Goal: Transaction & Acquisition: Purchase product/service

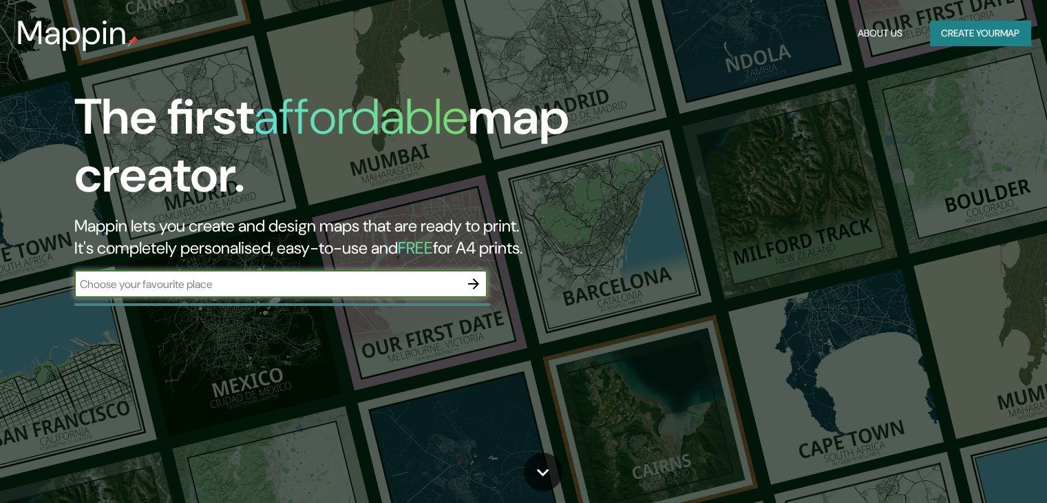
click at [364, 276] on input "text" at bounding box center [267, 284] width 386 height 16
type input "ica utp"
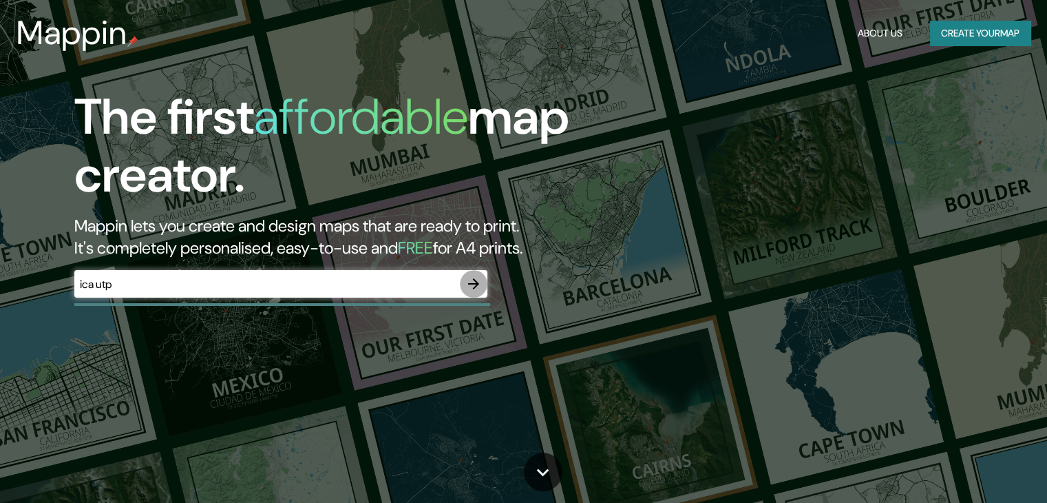
click at [479, 284] on icon "button" at bounding box center [473, 283] width 11 height 11
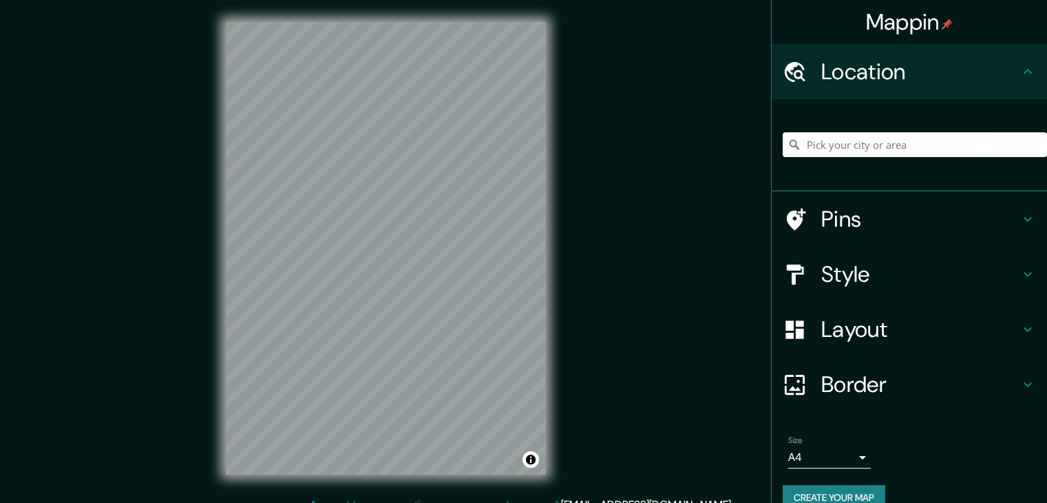
click at [837, 152] on input "Pick your city or area" at bounding box center [915, 144] width 264 height 25
click at [880, 190] on div "Ica, [GEOGRAPHIC_DATA], [GEOGRAPHIC_DATA]" at bounding box center [909, 145] width 275 height 92
click at [220, 502] on html "Mappin Location Ica, Departamento de Ica, Perú Pins Style Layout Border Choose …" at bounding box center [523, 251] width 1047 height 503
click at [989, 141] on input "Ica, [GEOGRAPHIC_DATA], [GEOGRAPHIC_DATA]" at bounding box center [915, 144] width 264 height 25
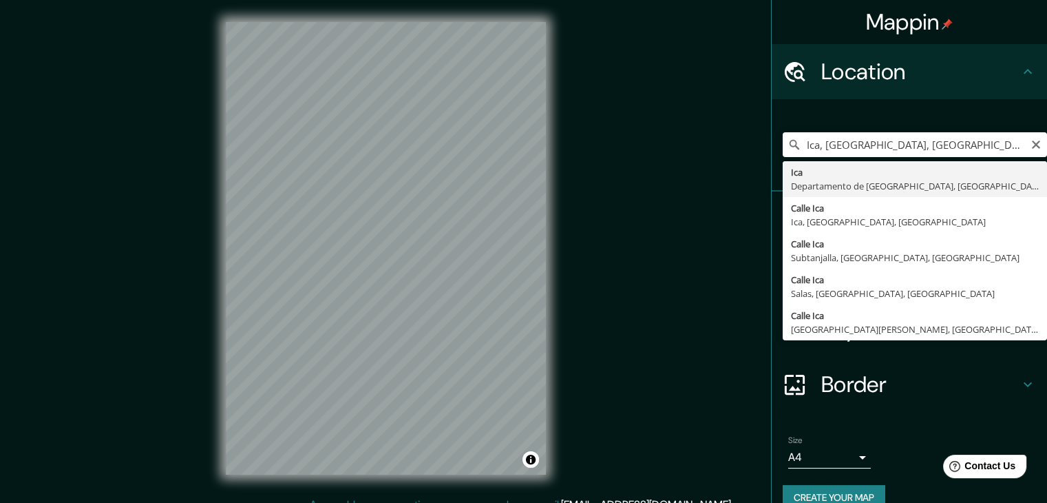
type input "Ica, [GEOGRAPHIC_DATA], [GEOGRAPHIC_DATA]"
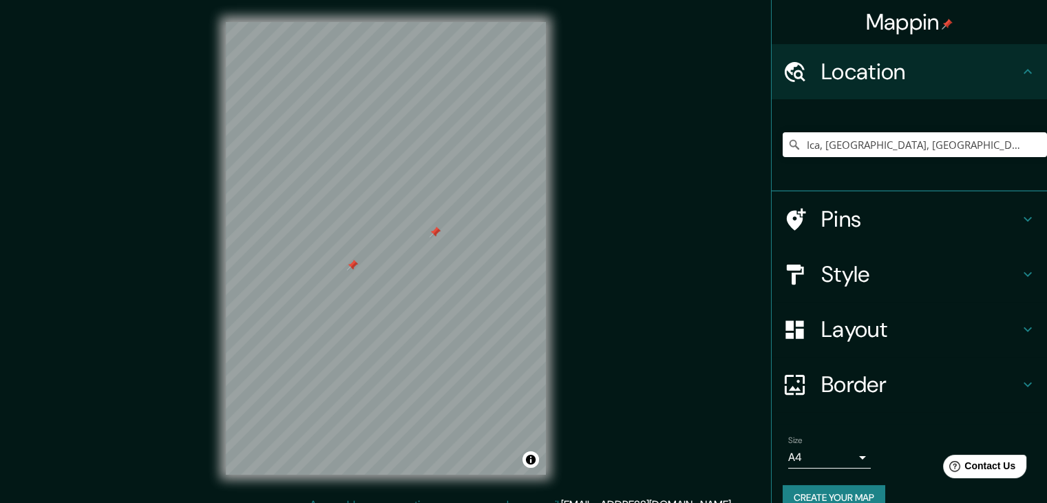
click at [351, 270] on div at bounding box center [352, 265] width 11 height 11
click at [171, 461] on div "Mappin Location Ica, Departamento de Ica, Perú Pins Style Layout Border Choose …" at bounding box center [523, 259] width 1047 height 519
click at [435, 502] on html "Mappin Location Ica, Departamento de Ica, Perú Pins Style Layout Border Choose …" at bounding box center [523, 251] width 1047 height 503
click at [497, 0] on html "Mappin Location Ica, Departamento de Ica, Perú Pins Style Layout Border Choose …" at bounding box center [523, 251] width 1047 height 503
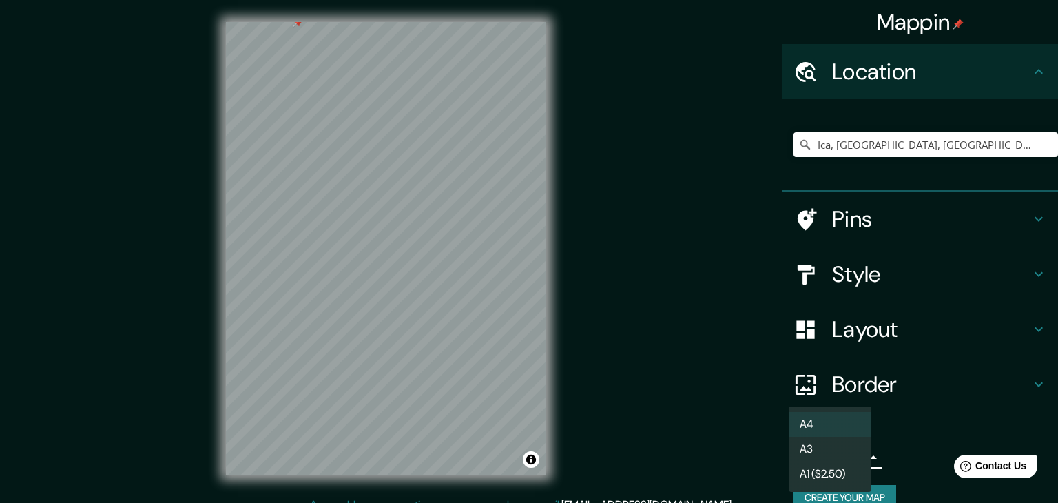
click at [853, 452] on body "Mappin Location Ica, Departamento de Ica, Perú Pins Style Layout Border Choose …" at bounding box center [529, 251] width 1058 height 503
click at [832, 455] on li "A3" at bounding box center [830, 449] width 83 height 25
type input "a4"
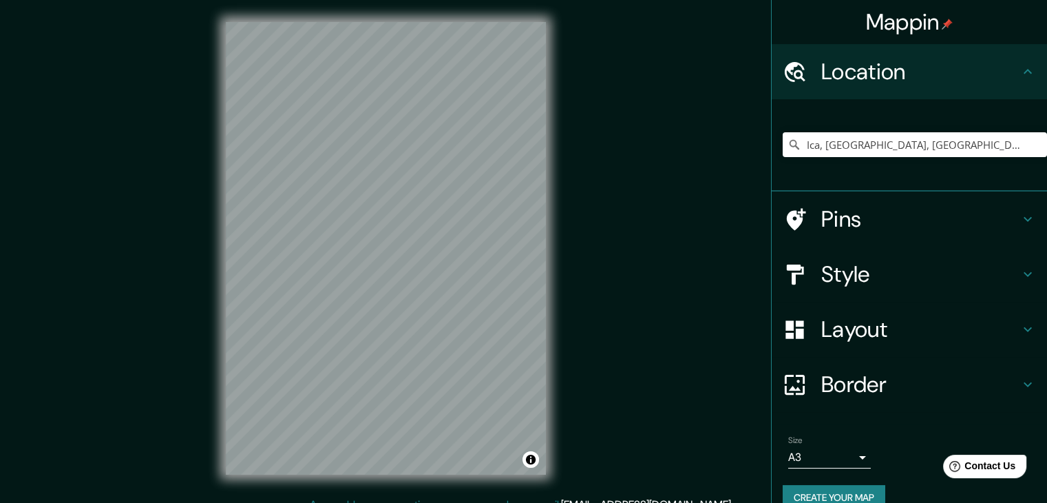
click at [444, 0] on html "Mappin Location Ica, Departamento de Ica, Perú Pins Style Layout Border Choose …" at bounding box center [523, 251] width 1047 height 503
click at [518, 502] on html "Mappin Location Ica, Departamento de Ica, Perú Pins Style Layout Border Choose …" at bounding box center [523, 251] width 1047 height 503
click at [168, 430] on div "Mappin Location Ica, Departamento de Ica, Perú Pins Style Layout Border Choose …" at bounding box center [523, 259] width 1047 height 519
click at [464, 502] on html "Mappin Location Ica, Departamento de Ica, Perú Pins Style Layout Border Choose …" at bounding box center [523, 251] width 1047 height 503
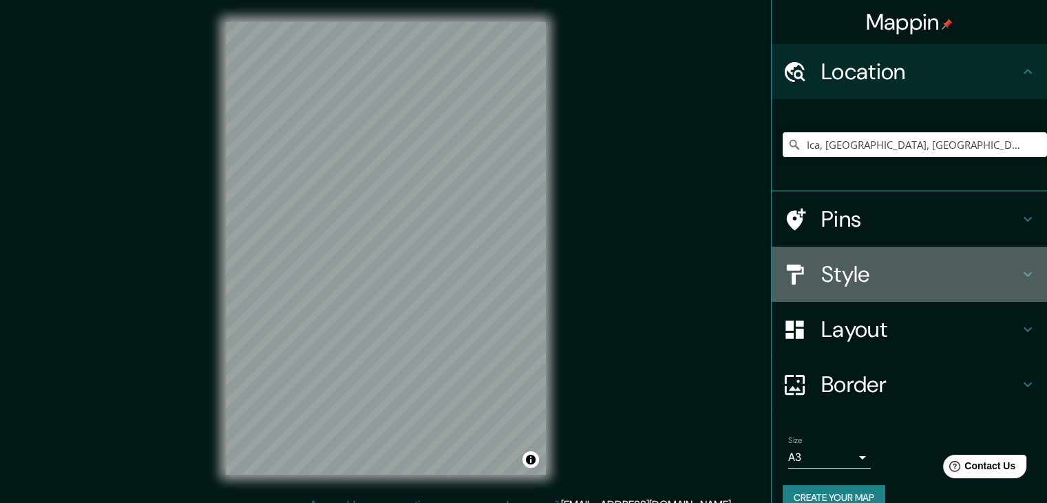
click at [860, 262] on h4 "Style" at bounding box center [921, 274] width 198 height 28
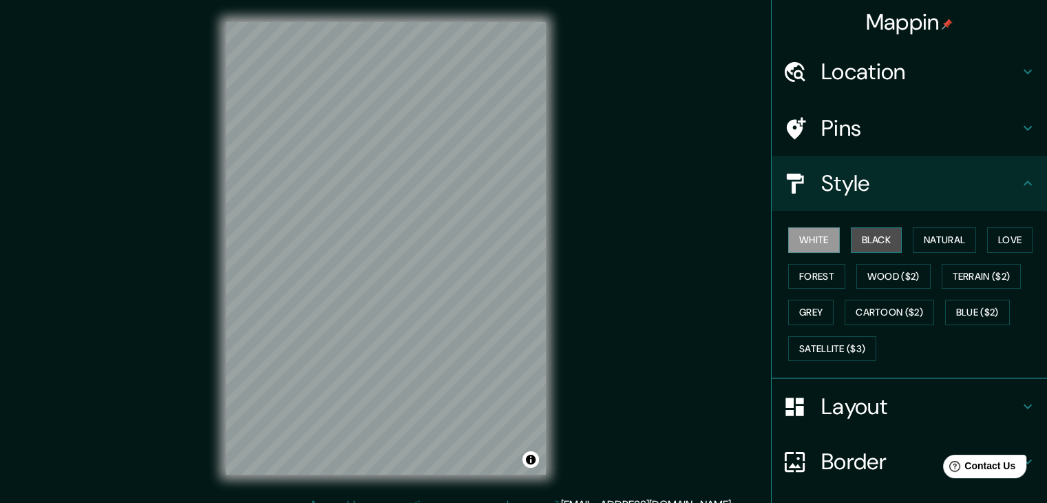
click at [868, 237] on button "Black" at bounding box center [877, 239] width 52 height 25
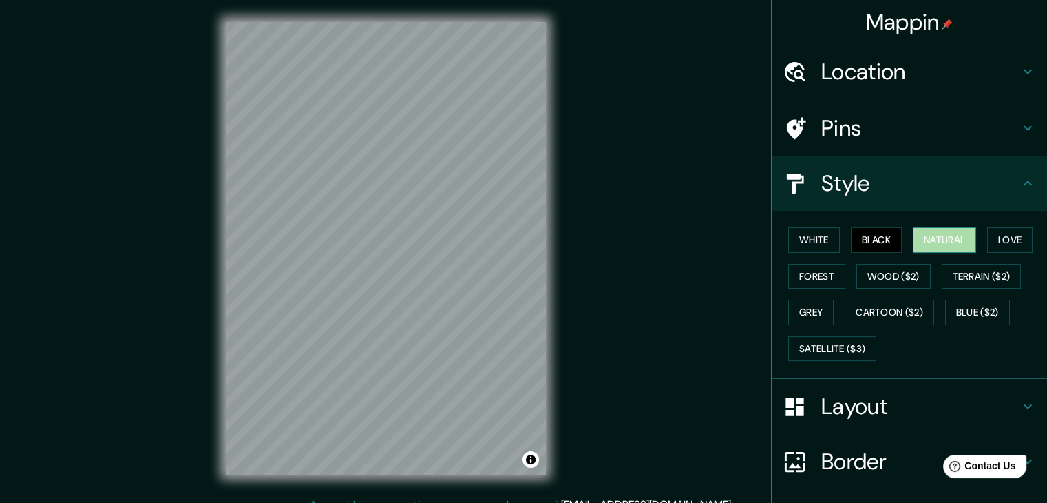
click at [917, 234] on button "Natural" at bounding box center [944, 239] width 63 height 25
click at [796, 242] on button "White" at bounding box center [815, 239] width 52 height 25
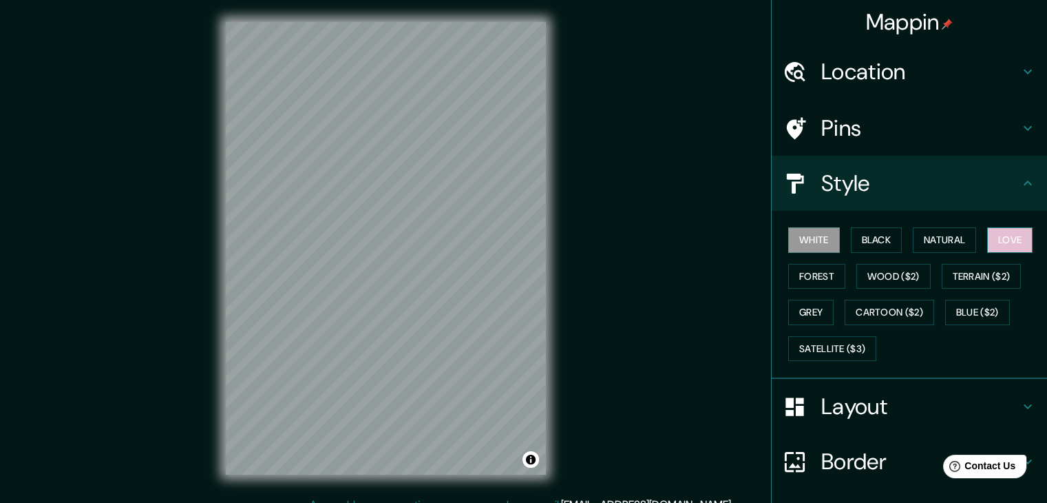
click at [1005, 246] on button "Love" at bounding box center [1010, 239] width 45 height 25
click at [812, 276] on button "Forest" at bounding box center [817, 276] width 57 height 25
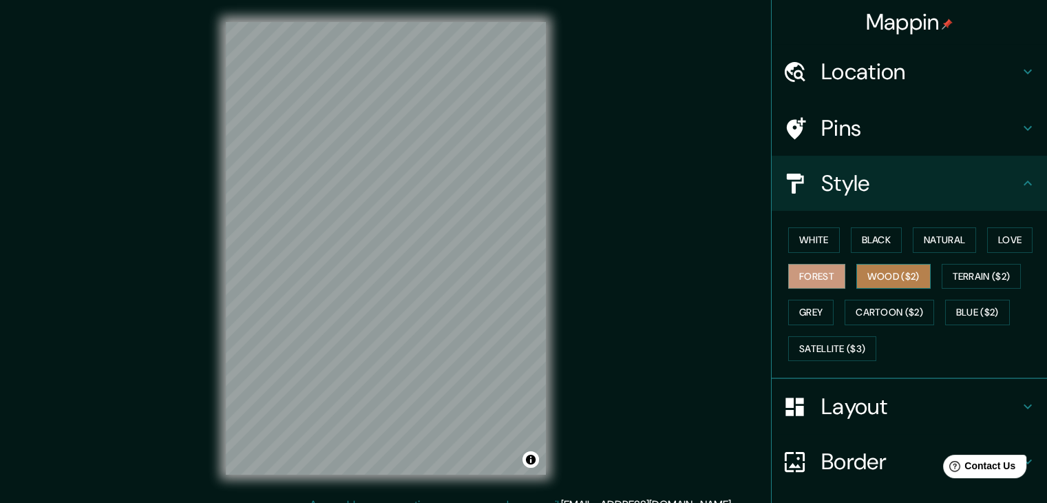
click at [886, 270] on button "Wood ($2)" at bounding box center [894, 276] width 74 height 25
click at [800, 309] on button "Grey" at bounding box center [811, 312] width 45 height 25
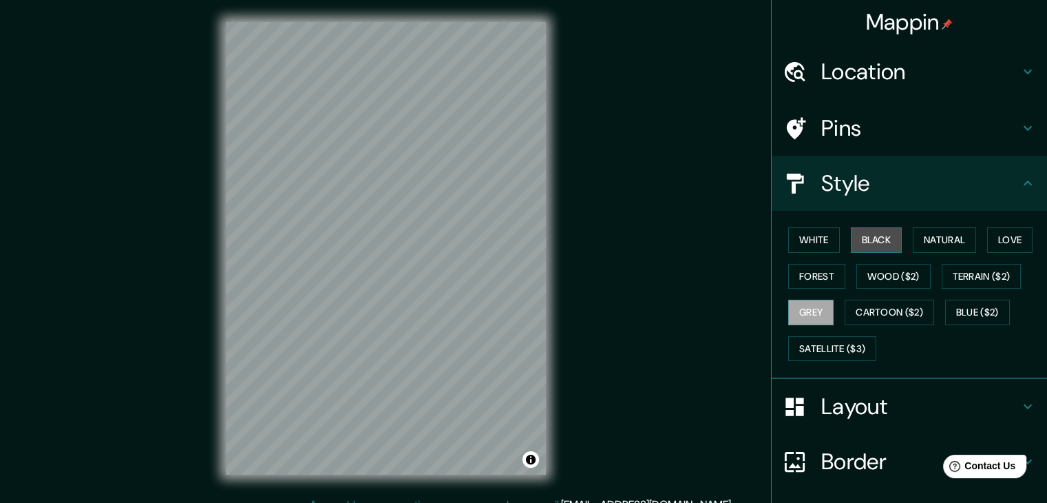
click at [854, 239] on button "Black" at bounding box center [877, 239] width 52 height 25
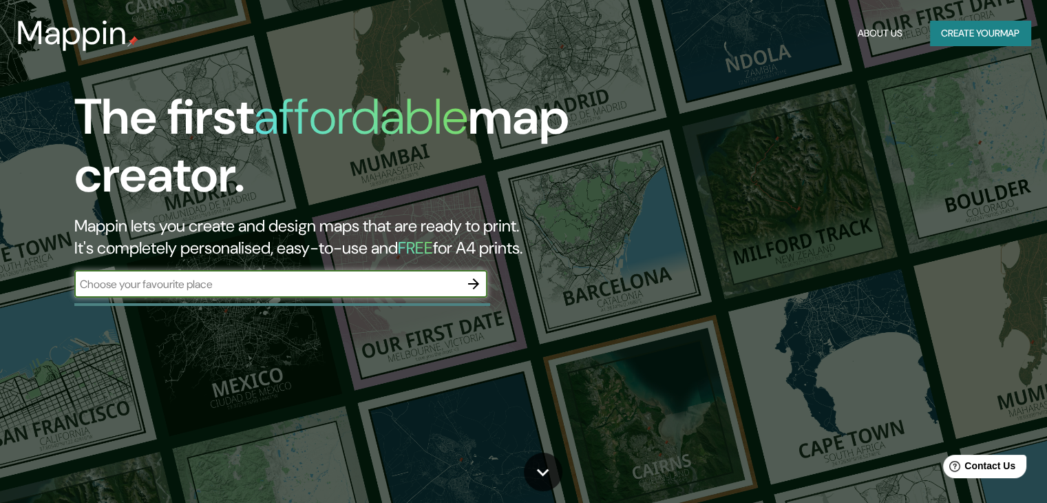
click at [255, 279] on input "text" at bounding box center [267, 284] width 386 height 16
type input "ica utp"
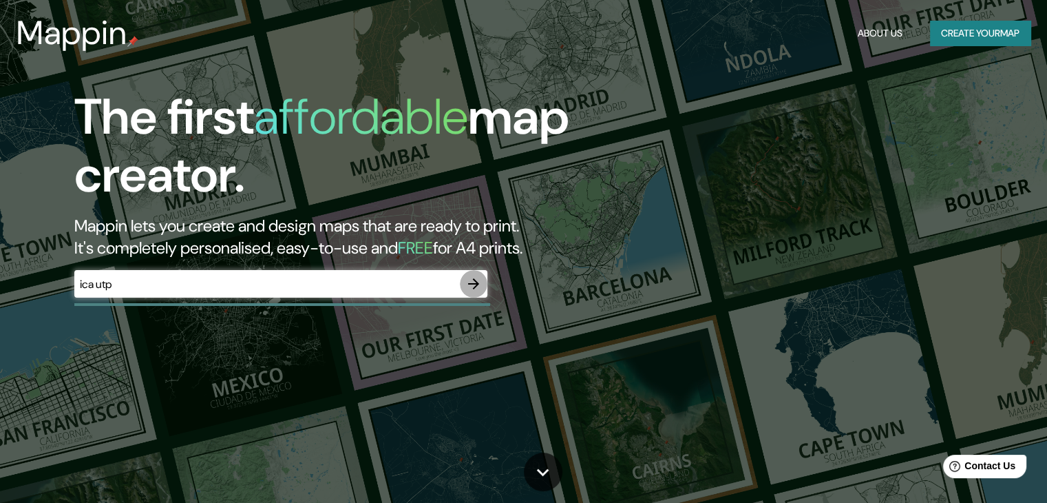
click at [476, 284] on icon "button" at bounding box center [473, 283] width 11 height 11
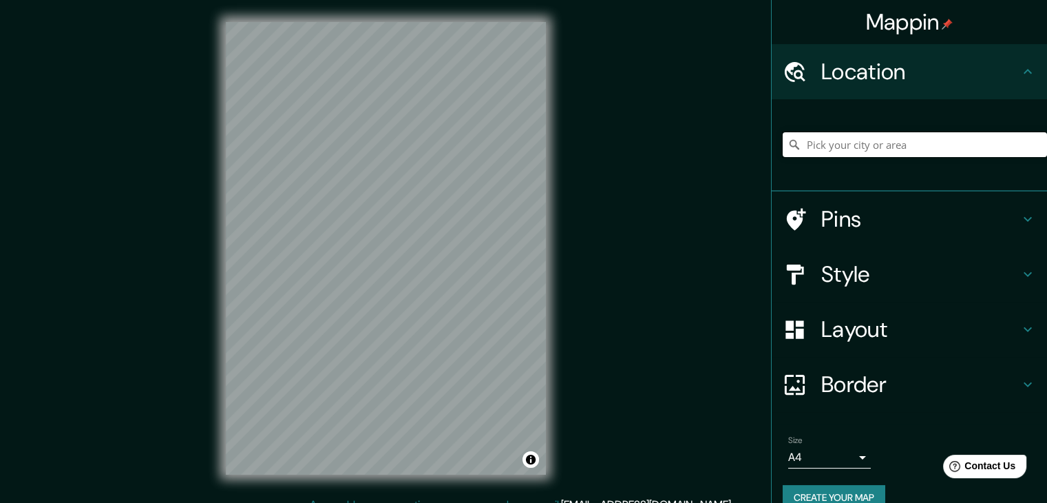
click at [868, 138] on input "Pick your city or area" at bounding box center [915, 144] width 264 height 25
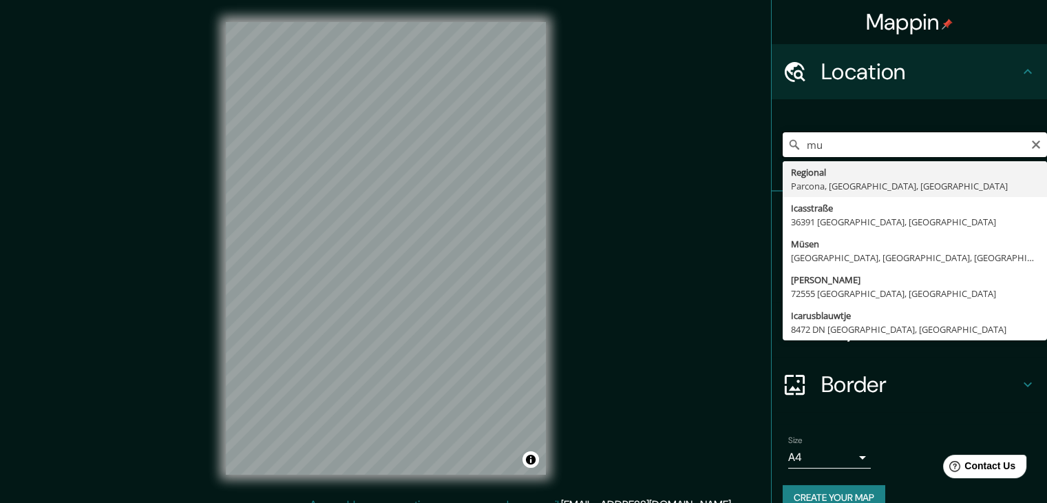
type input "m"
type input "Calle Ayabaca, [GEOGRAPHIC_DATA], [GEOGRAPHIC_DATA], [GEOGRAPHIC_DATA]"
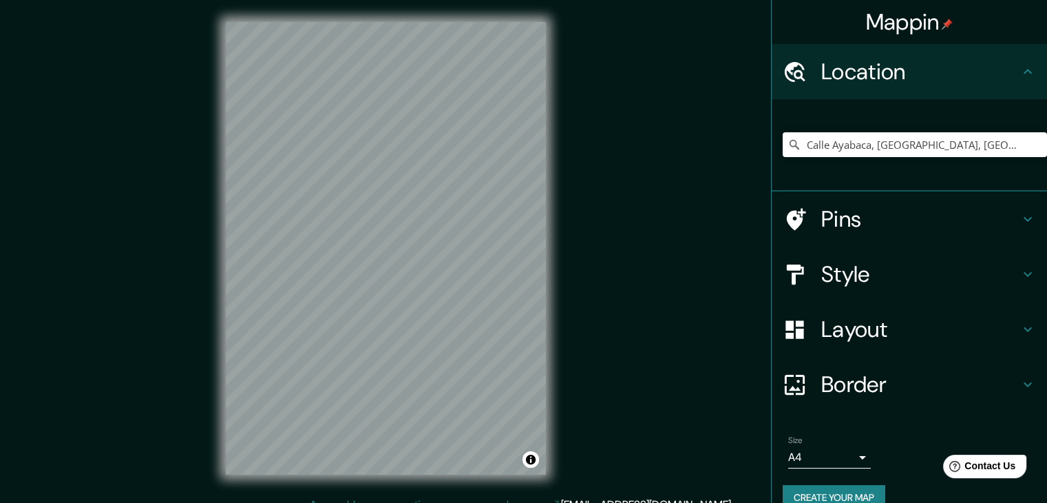
click at [592, 307] on div "Mappin Location [GEOGRAPHIC_DATA], [GEOGRAPHIC_DATA], [GEOGRAPHIC_DATA], [GEOGR…" at bounding box center [523, 259] width 1047 height 519
click at [153, 276] on div "Mappin Location [GEOGRAPHIC_DATA], [GEOGRAPHIC_DATA], [GEOGRAPHIC_DATA], [GEOGR…" at bounding box center [523, 259] width 1047 height 519
click at [493, 213] on div "Mappin Location [GEOGRAPHIC_DATA], [GEOGRAPHIC_DATA], [GEOGRAPHIC_DATA], [GEOGR…" at bounding box center [523, 259] width 1047 height 519
drag, startPoint x: 574, startPoint y: 226, endPoint x: 661, endPoint y: 319, distance: 127.2
click at [661, 319] on div "Mappin Location [GEOGRAPHIC_DATA], [GEOGRAPHIC_DATA], [GEOGRAPHIC_DATA], [GEOGR…" at bounding box center [523, 259] width 1047 height 519
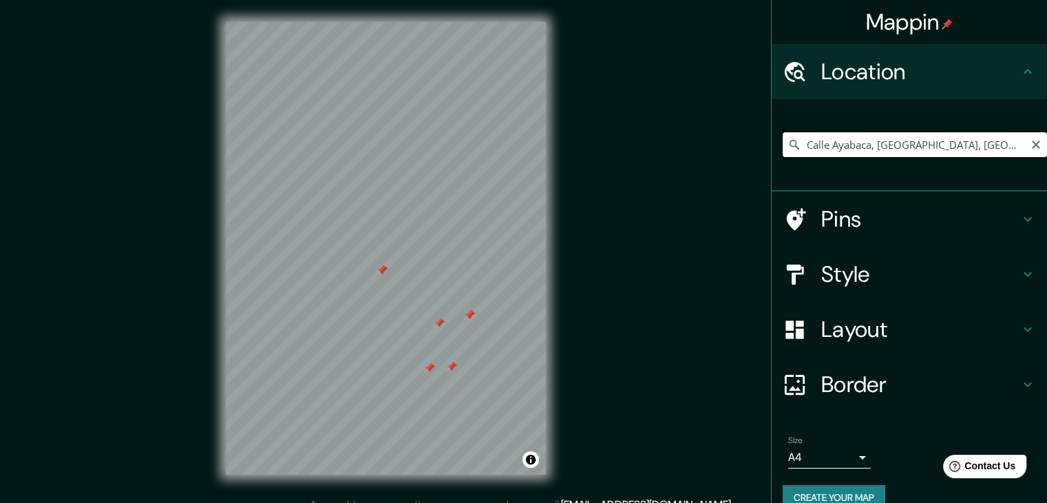
click at [867, 147] on input "Calle Ayabaca, [GEOGRAPHIC_DATA], [GEOGRAPHIC_DATA], [GEOGRAPHIC_DATA]" at bounding box center [915, 144] width 264 height 25
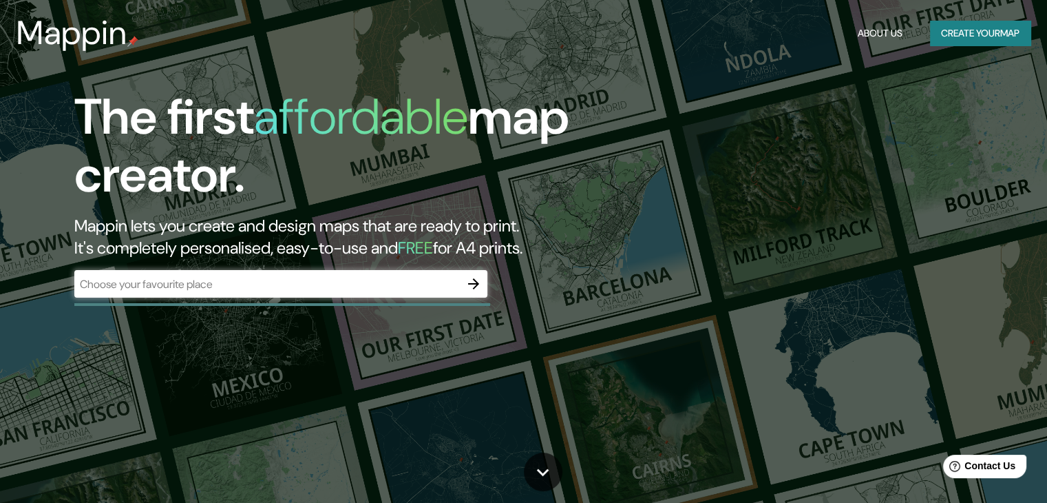
click at [329, 295] on div "​" at bounding box center [280, 284] width 413 height 28
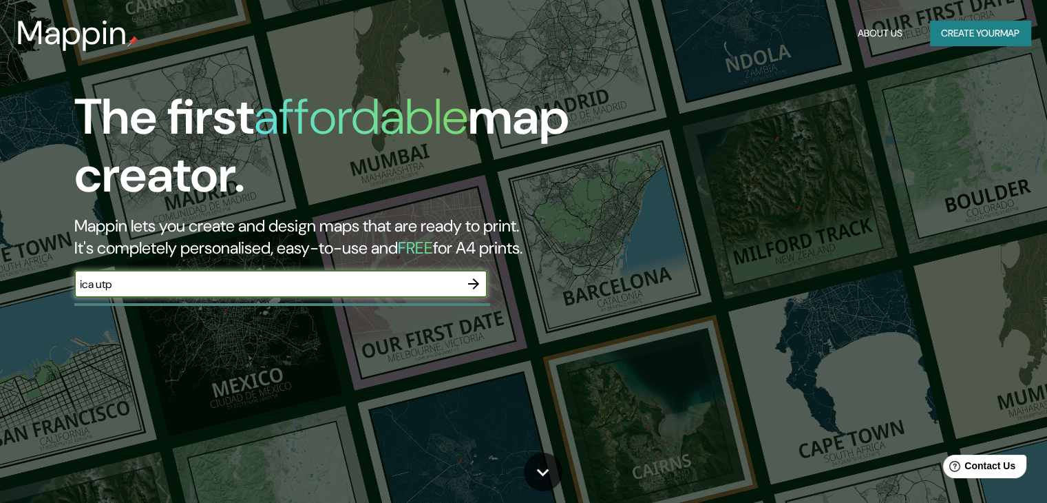
type input "ica utp"
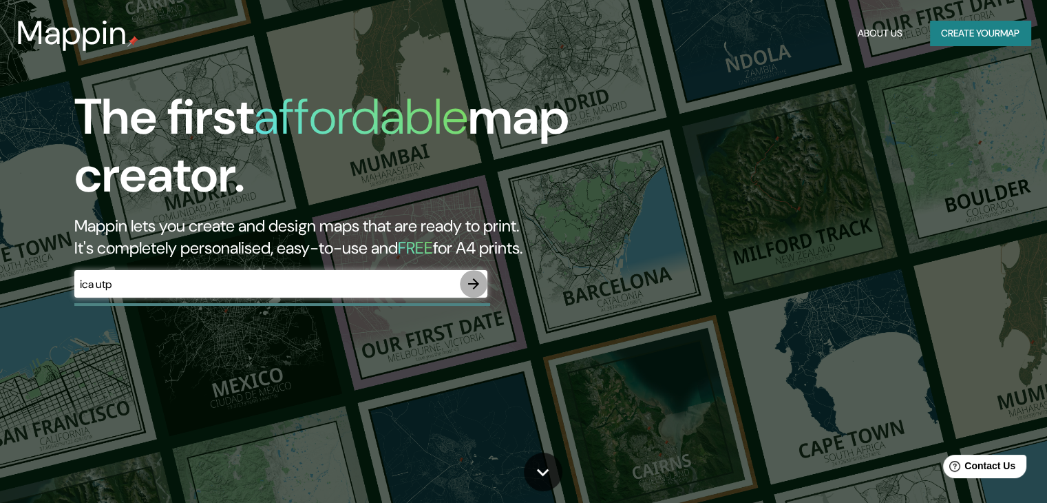
click at [475, 287] on icon "button" at bounding box center [473, 283] width 11 height 11
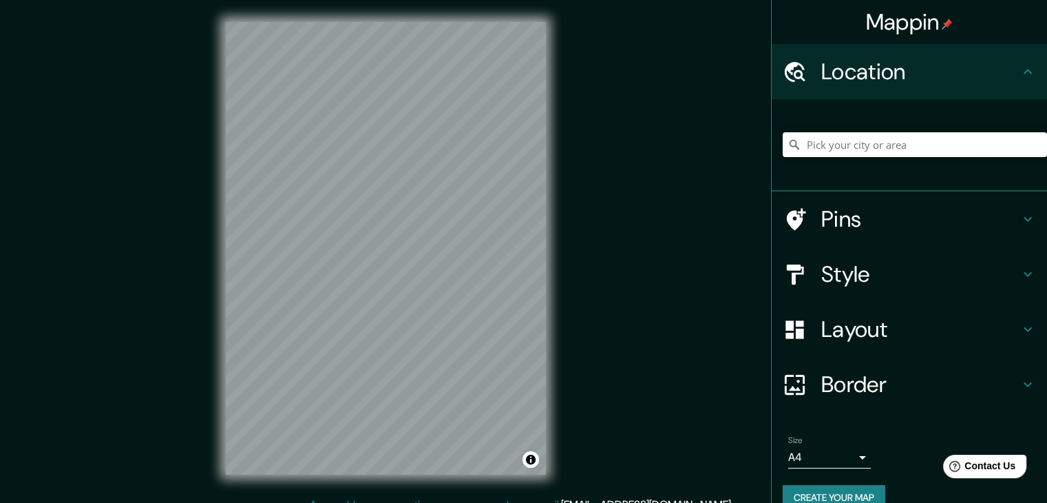
click at [877, 141] on input "Pick your city or area" at bounding box center [915, 144] width 264 height 25
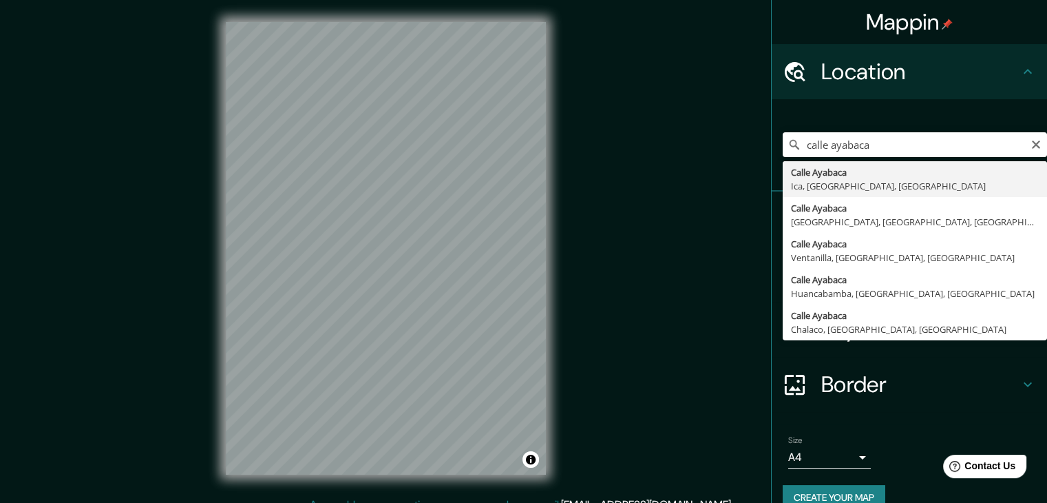
type input "Calle Ayabaca, [GEOGRAPHIC_DATA], [GEOGRAPHIC_DATA], [GEOGRAPHIC_DATA]"
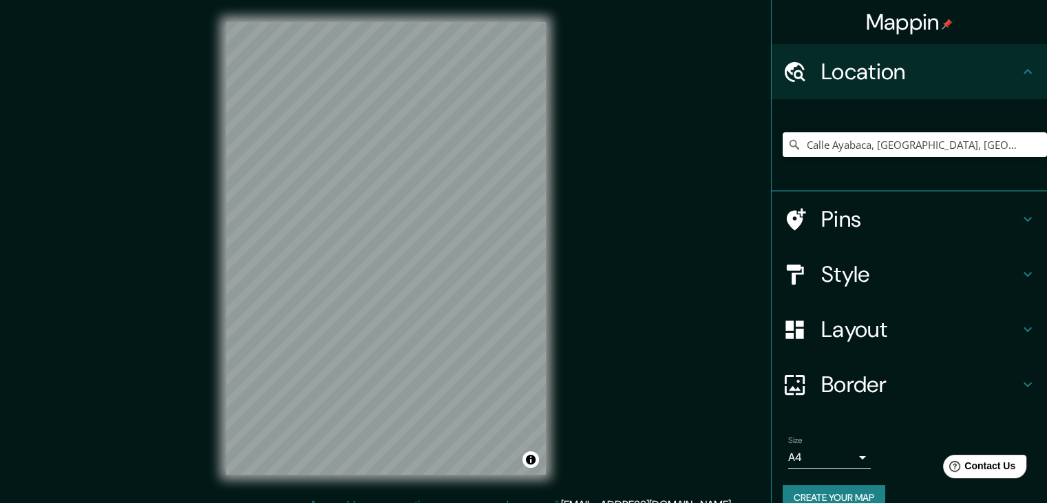
click at [571, 239] on div "Mappin Location [GEOGRAPHIC_DATA], [GEOGRAPHIC_DATA], [GEOGRAPHIC_DATA], [GEOGR…" at bounding box center [523, 259] width 1047 height 519
click at [134, 258] on div "Mappin Location [GEOGRAPHIC_DATA], [GEOGRAPHIC_DATA], [GEOGRAPHIC_DATA], [GEOGR…" at bounding box center [523, 259] width 1047 height 519
click at [601, 205] on div "Mappin Location [GEOGRAPHIC_DATA], [GEOGRAPHIC_DATA], [GEOGRAPHIC_DATA], [GEOGR…" at bounding box center [523, 259] width 1047 height 519
click at [612, 384] on div "Mappin Location [GEOGRAPHIC_DATA], [GEOGRAPHIC_DATA], [GEOGRAPHIC_DATA], [GEOGR…" at bounding box center [523, 259] width 1047 height 519
click at [857, 220] on h4 "Pins" at bounding box center [921, 219] width 198 height 28
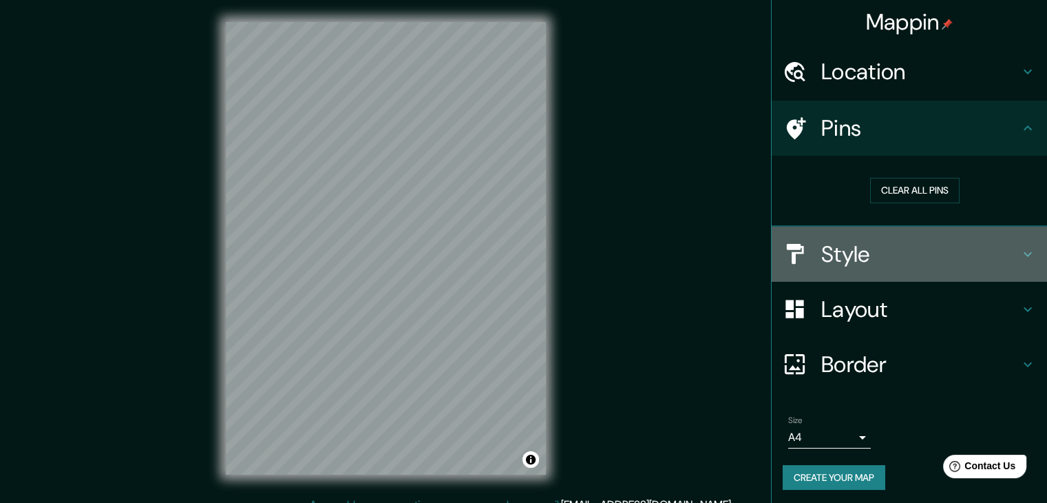
click at [906, 240] on h4 "Style" at bounding box center [921, 254] width 198 height 28
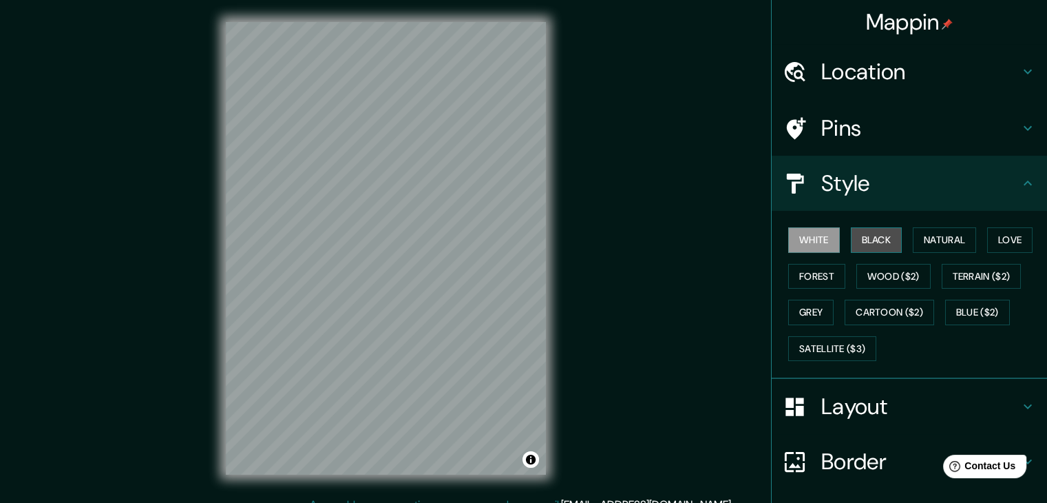
click at [871, 242] on button "Black" at bounding box center [877, 239] width 52 height 25
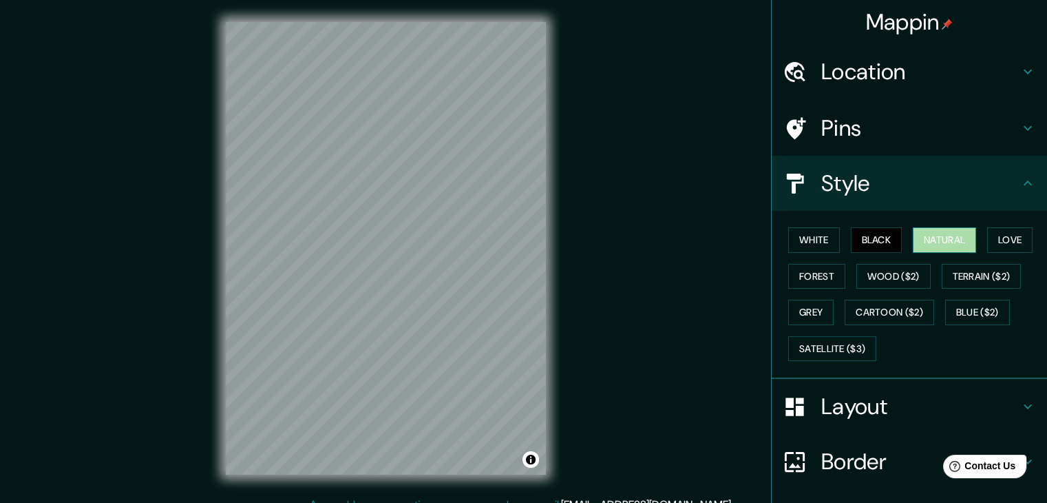
click at [964, 237] on button "Natural" at bounding box center [944, 239] width 63 height 25
click at [1017, 238] on button "Love" at bounding box center [1010, 239] width 45 height 25
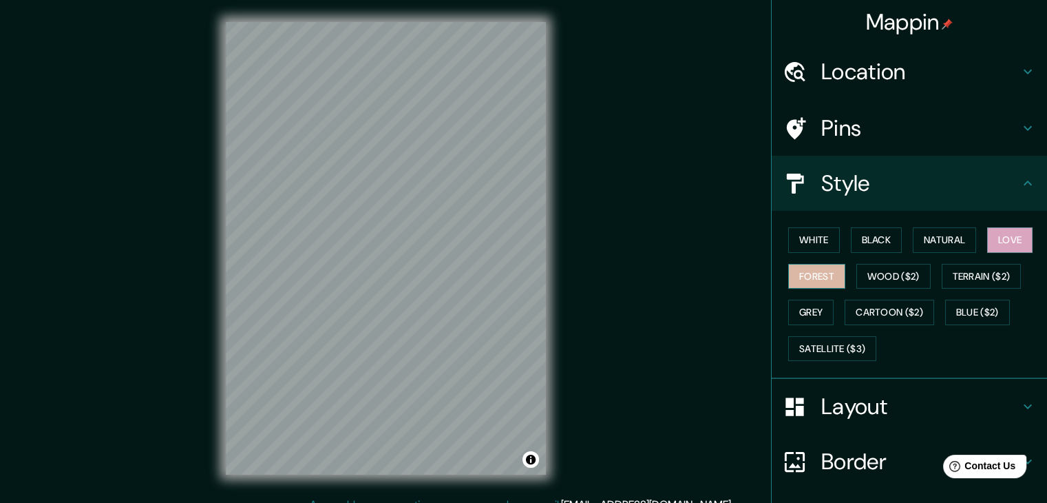
click at [824, 278] on button "Forest" at bounding box center [817, 276] width 57 height 25
click at [802, 317] on button "Grey" at bounding box center [811, 312] width 45 height 25
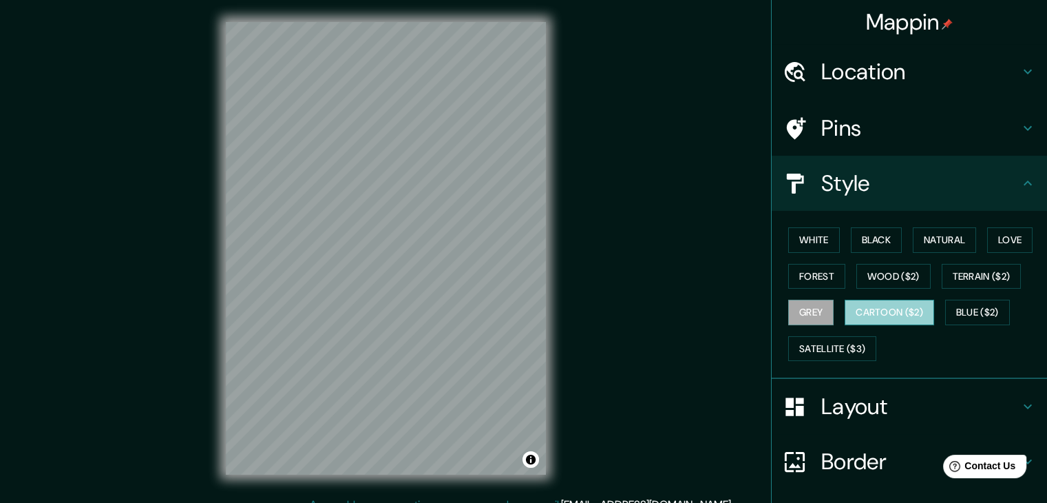
click at [884, 306] on button "Cartoon ($2)" at bounding box center [890, 312] width 90 height 25
click at [963, 309] on button "Blue ($2)" at bounding box center [978, 312] width 65 height 25
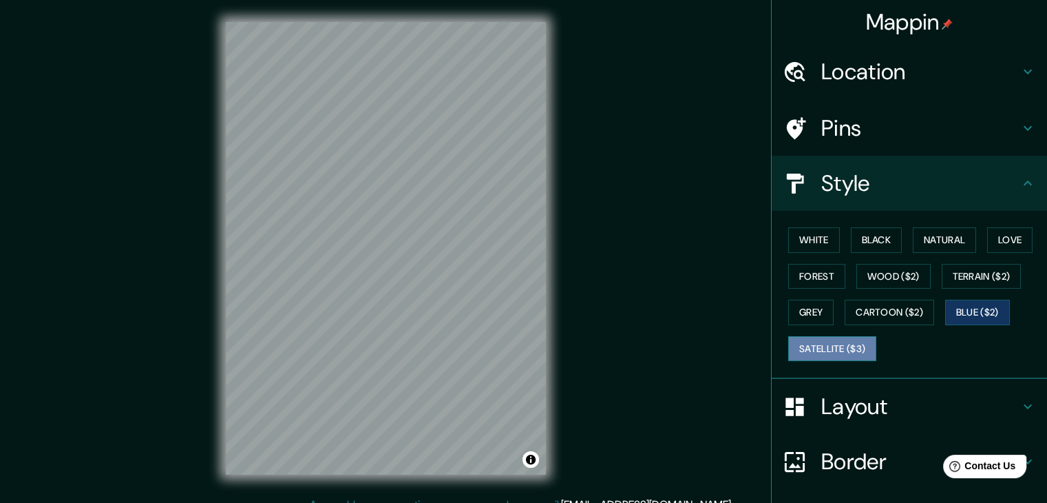
click at [833, 351] on button "Satellite ($3)" at bounding box center [833, 348] width 88 height 25
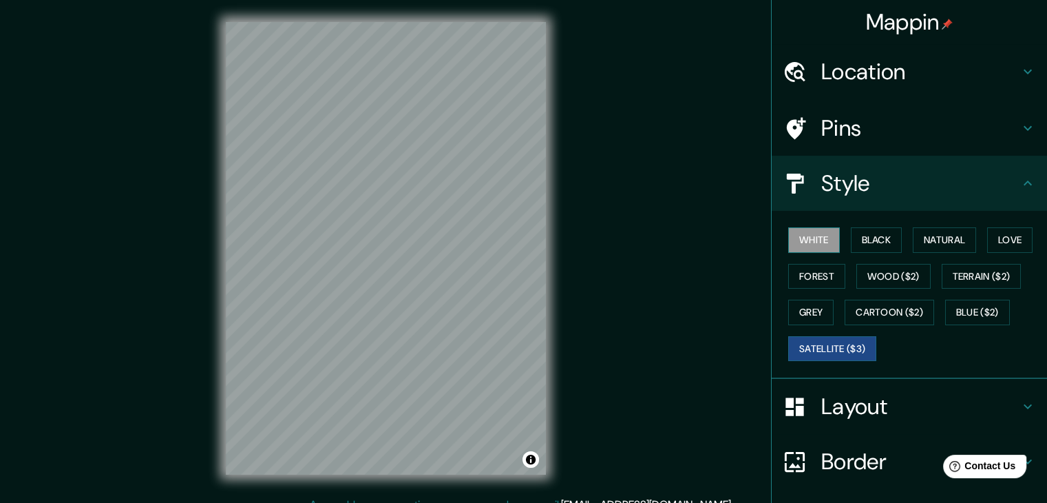
click at [804, 243] on button "White" at bounding box center [815, 239] width 52 height 25
click at [854, 240] on button "Black" at bounding box center [877, 239] width 52 height 25
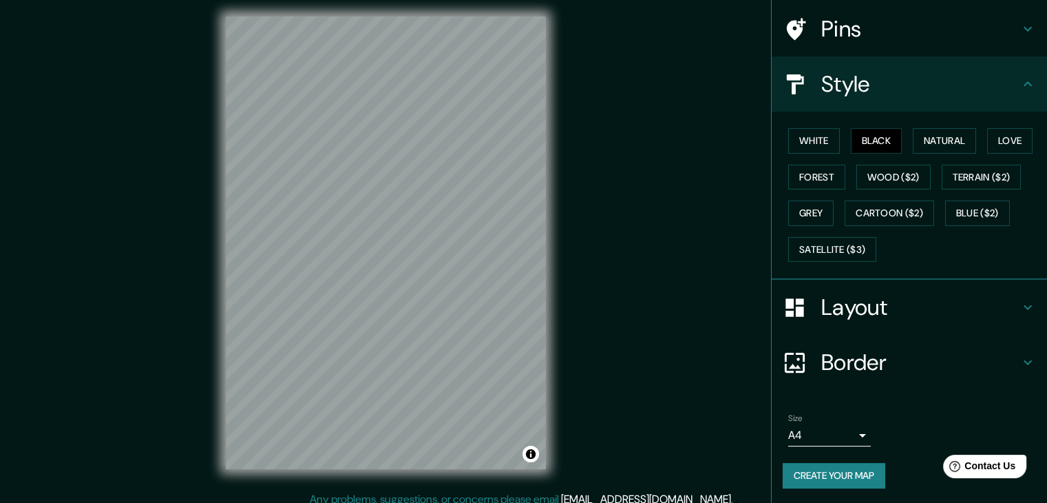
scroll to position [16, 0]
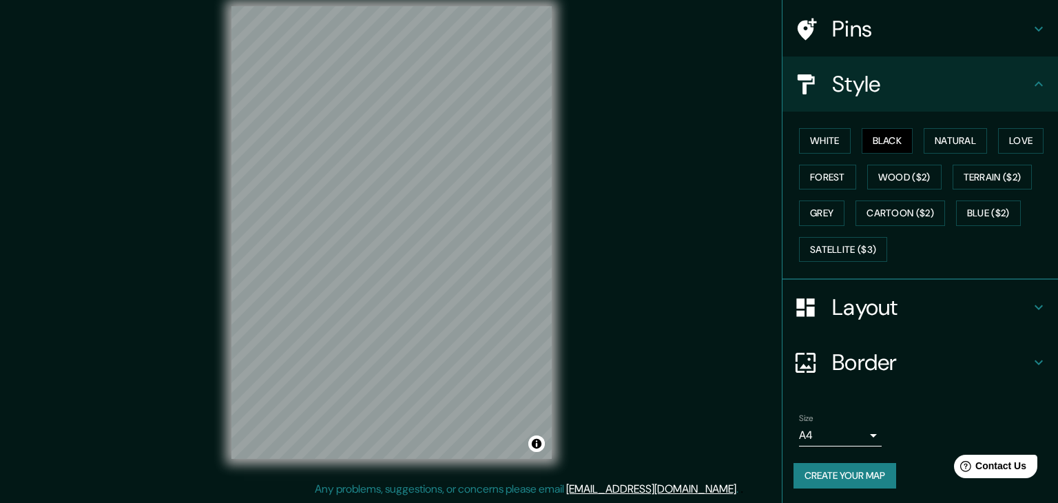
click at [856, 435] on body "Mappin Location [GEOGRAPHIC_DATA], [GEOGRAPHIC_DATA], [GEOGRAPHIC_DATA], [GEOGR…" at bounding box center [529, 235] width 1058 height 503
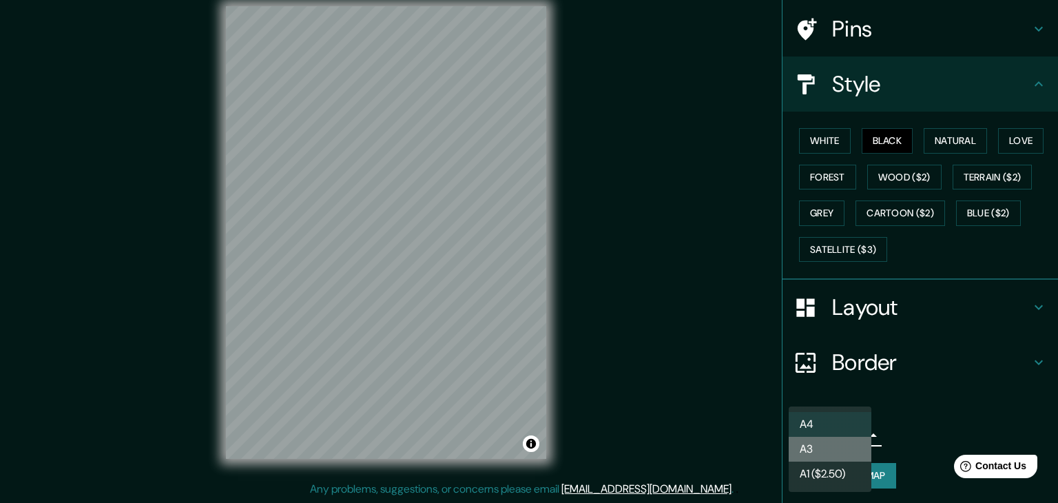
click at [835, 447] on li "A3" at bounding box center [830, 449] width 83 height 25
type input "a4"
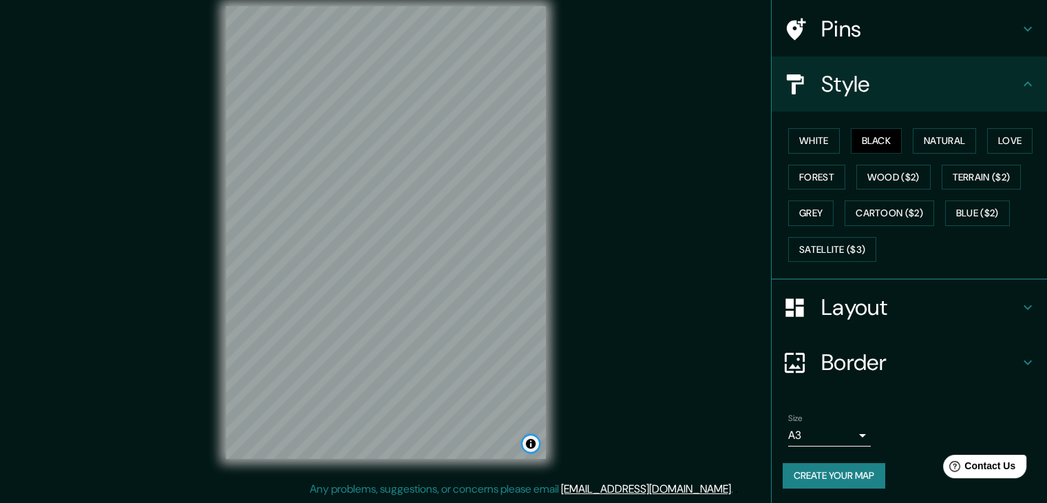
click at [532, 447] on button "Toggle attribution" at bounding box center [531, 443] width 17 height 17
drag, startPoint x: 482, startPoint y: 48, endPoint x: 475, endPoint y: 22, distance: 26.4
click at [477, 23] on div at bounding box center [482, 26] width 11 height 11
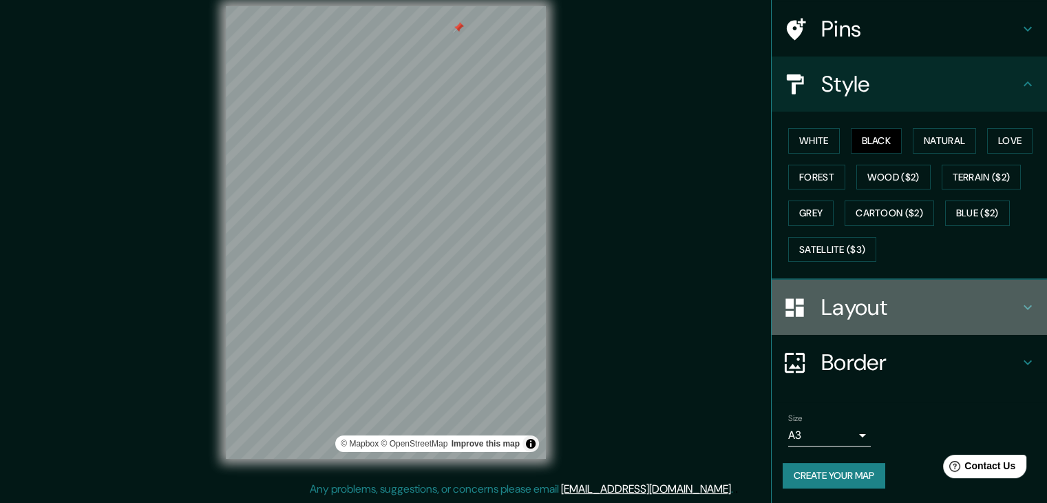
click at [929, 293] on h4 "Layout" at bounding box center [921, 307] width 198 height 28
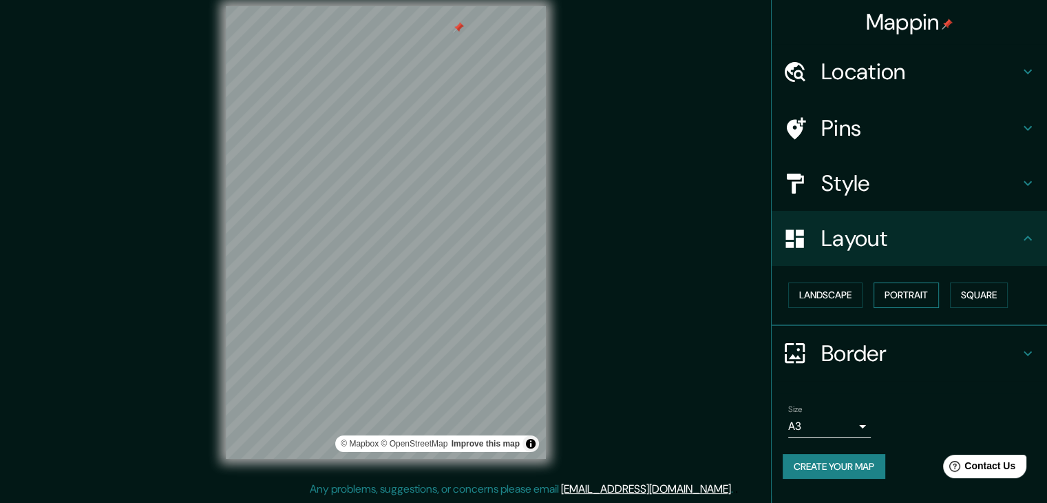
scroll to position [0, 0]
click at [834, 293] on button "Landscape" at bounding box center [826, 294] width 74 height 25
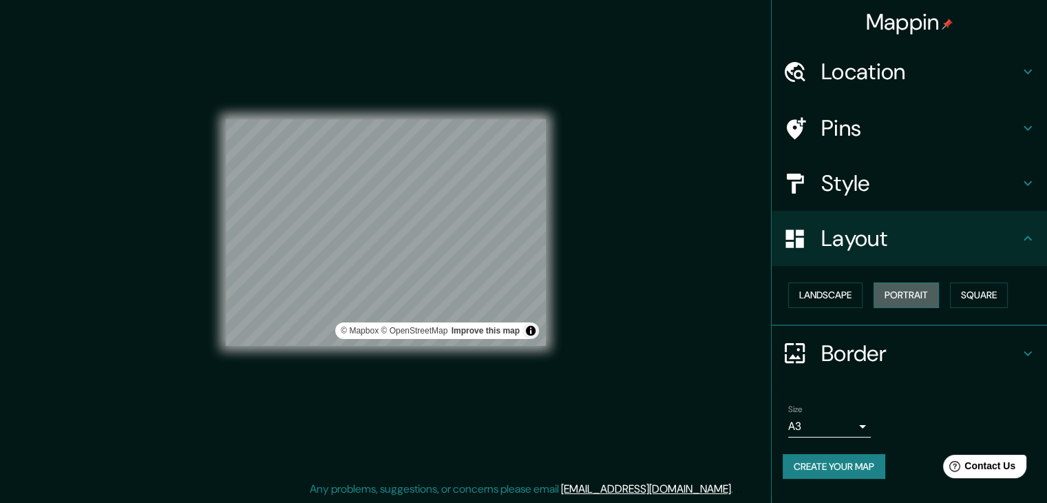
click at [905, 295] on button "Portrait" at bounding box center [906, 294] width 65 height 25
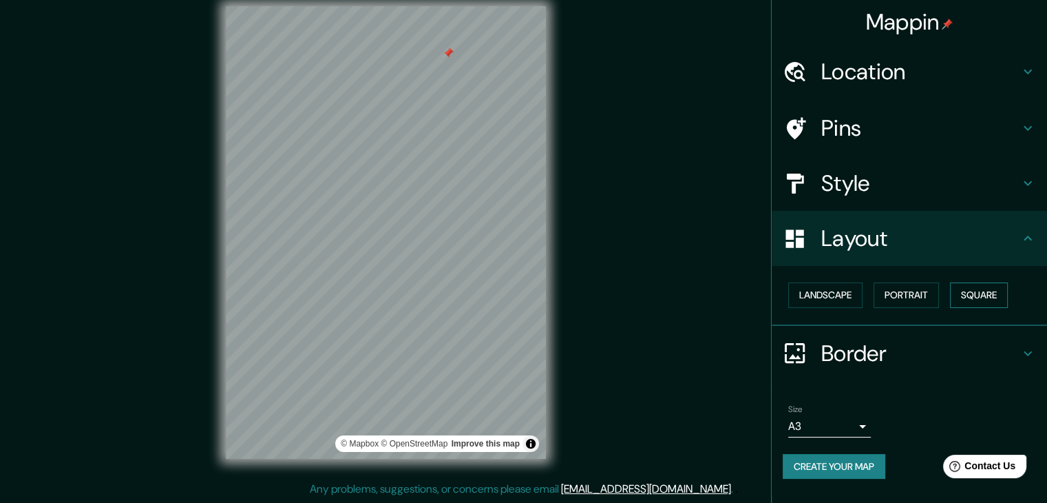
click at [988, 287] on button "Square" at bounding box center [979, 294] width 58 height 25
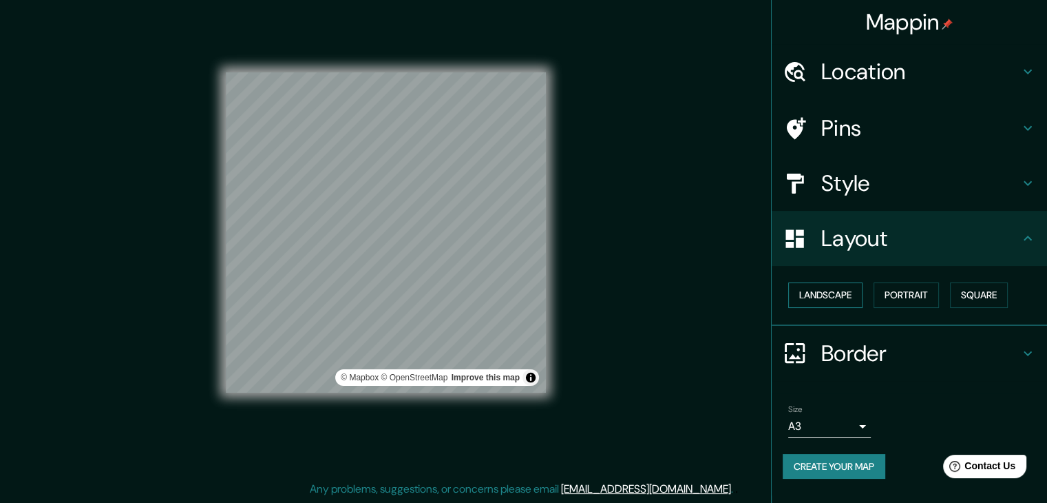
click at [838, 287] on button "Landscape" at bounding box center [826, 294] width 74 height 25
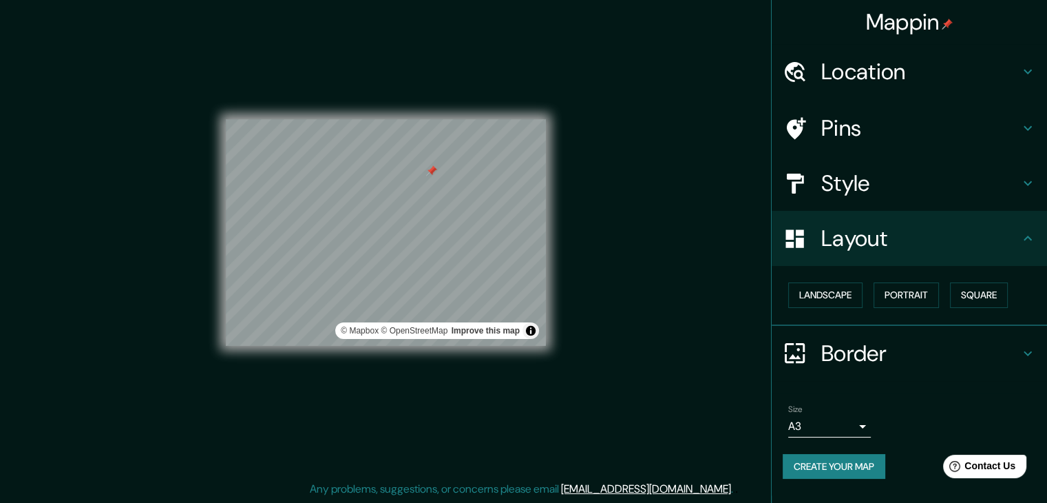
click at [1030, 353] on icon at bounding box center [1028, 353] width 17 height 17
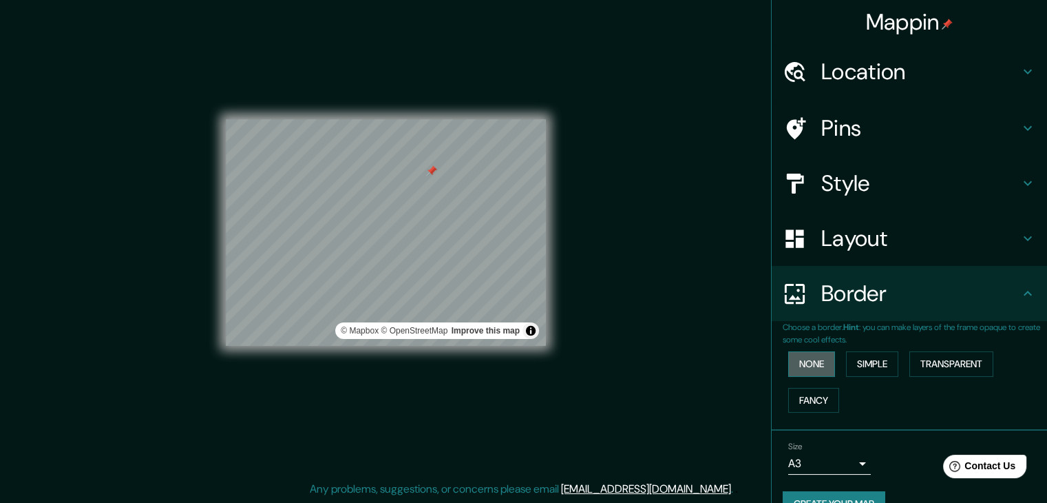
click at [807, 365] on button "None" at bounding box center [812, 363] width 47 height 25
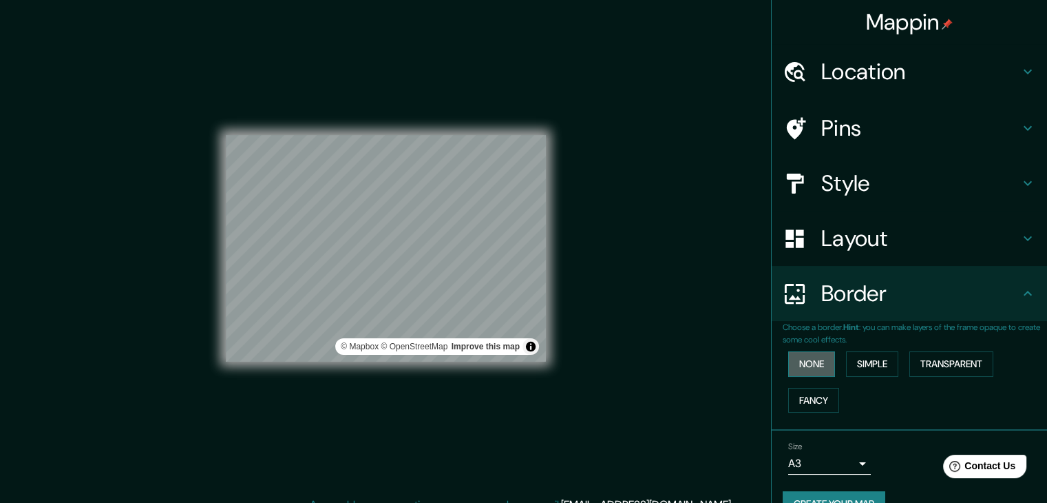
click at [818, 361] on button "None" at bounding box center [812, 363] width 47 height 25
click at [855, 362] on button "Simple" at bounding box center [872, 363] width 52 height 25
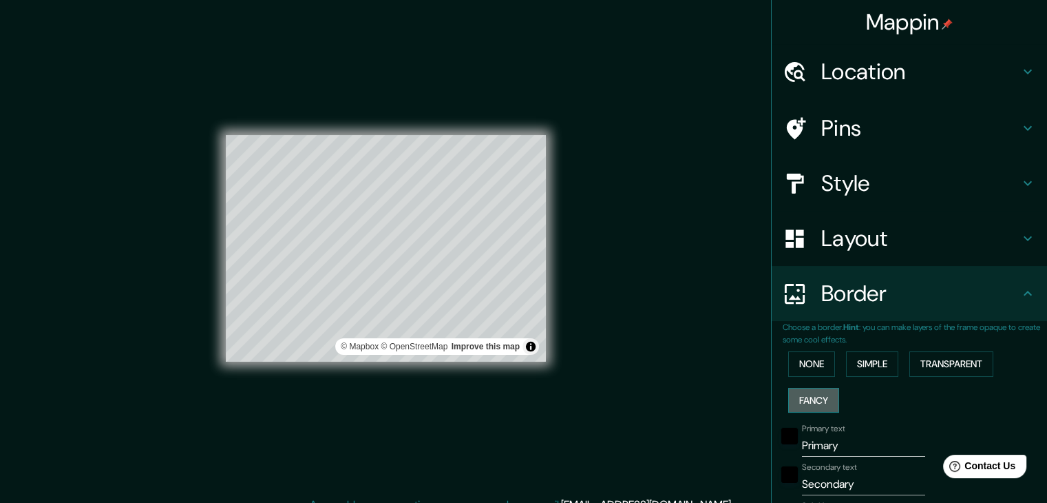
click at [791, 400] on button "Fancy" at bounding box center [814, 400] width 51 height 25
click at [791, 366] on button "None" at bounding box center [812, 363] width 47 height 25
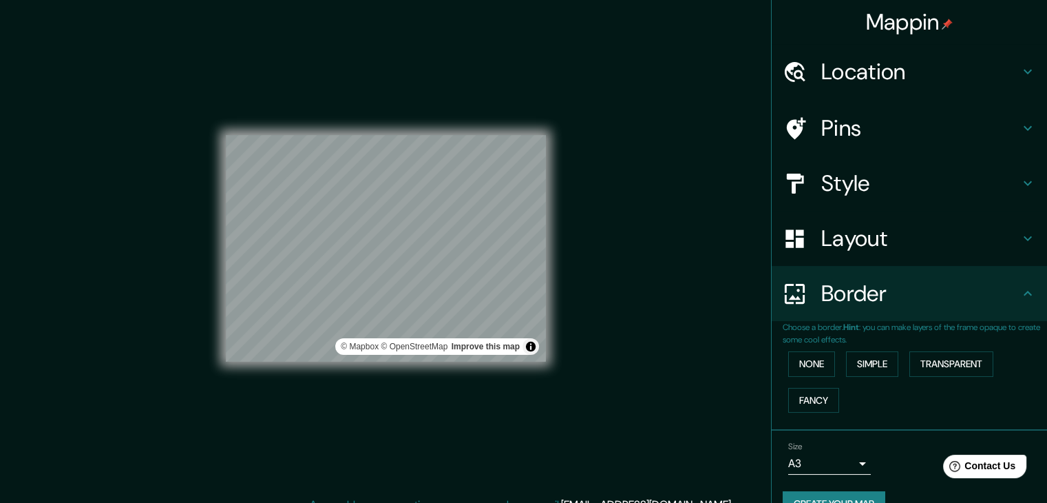
click at [592, 280] on div "Mappin Location Calle Ayabaca, Ica, Departamento de Ica, Perú Pins Style Layout…" at bounding box center [523, 259] width 1047 height 519
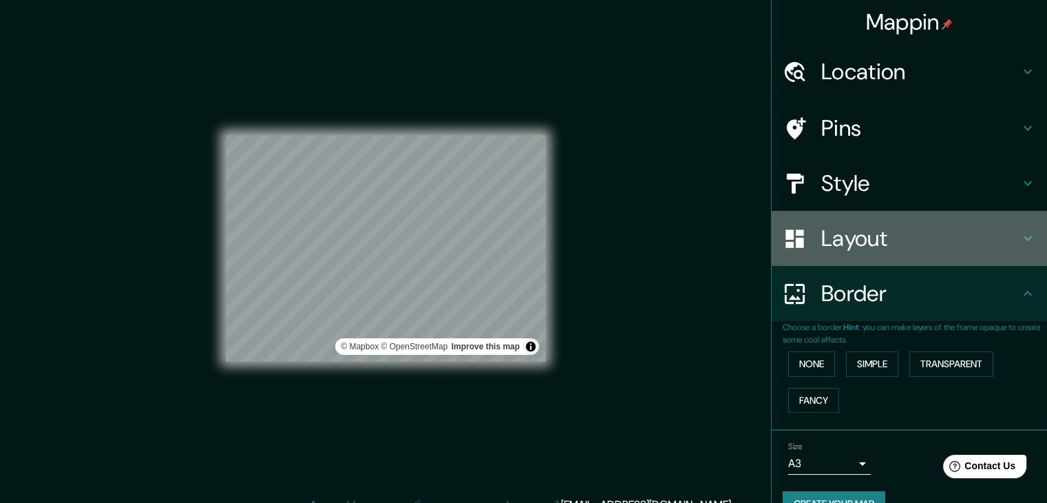
click at [996, 229] on h4 "Layout" at bounding box center [921, 239] width 198 height 28
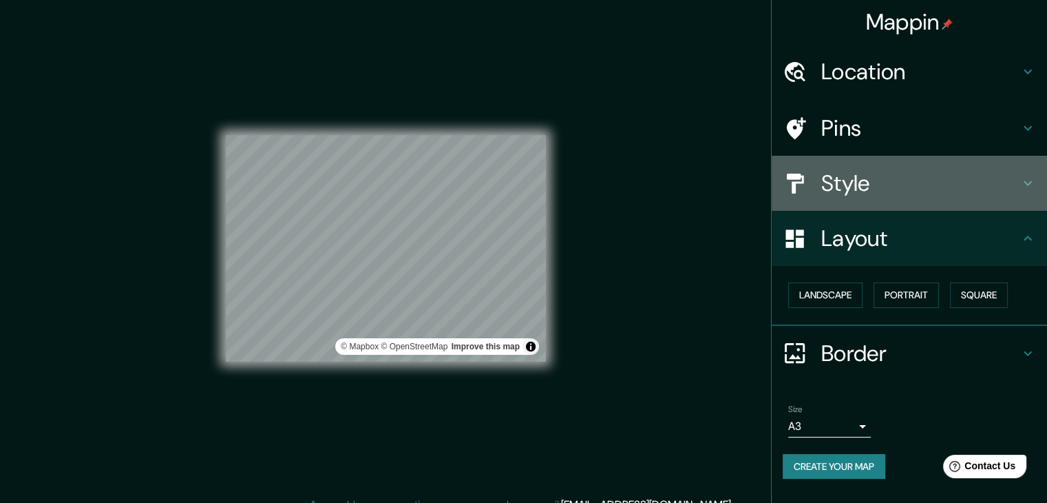
click at [956, 184] on h4 "Style" at bounding box center [921, 183] width 198 height 28
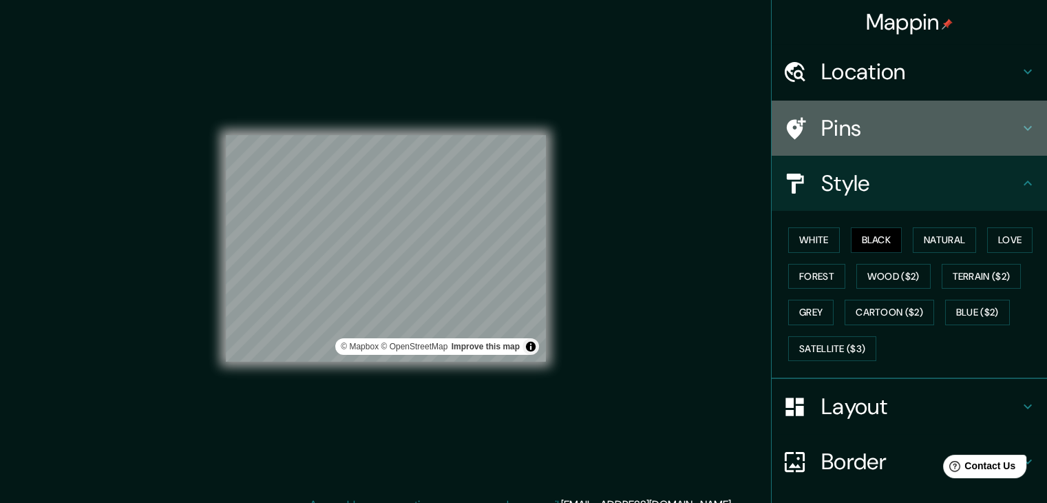
drag, startPoint x: 926, startPoint y: 140, endPoint x: 926, endPoint y: 127, distance: 13.1
click at [926, 137] on h4 "Pins" at bounding box center [921, 128] width 198 height 28
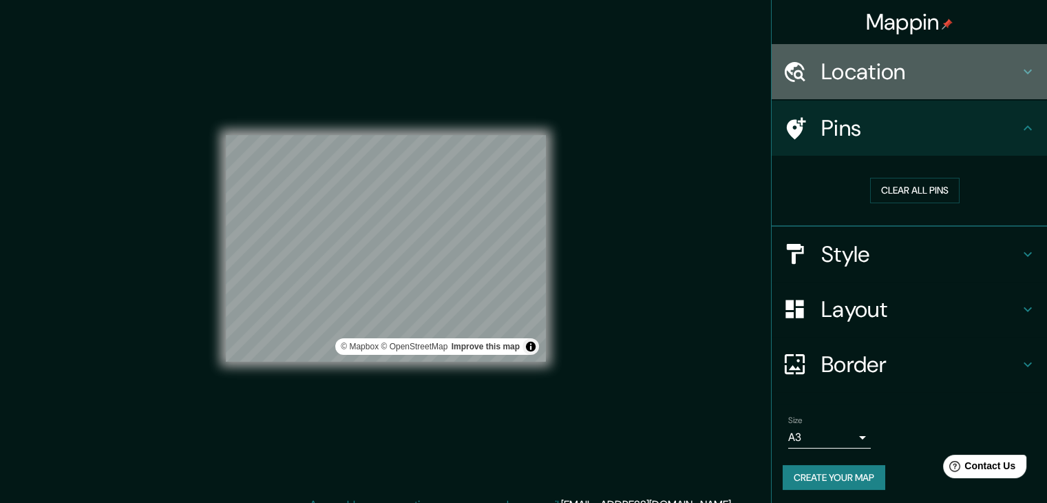
click at [943, 76] on h4 "Location" at bounding box center [921, 72] width 198 height 28
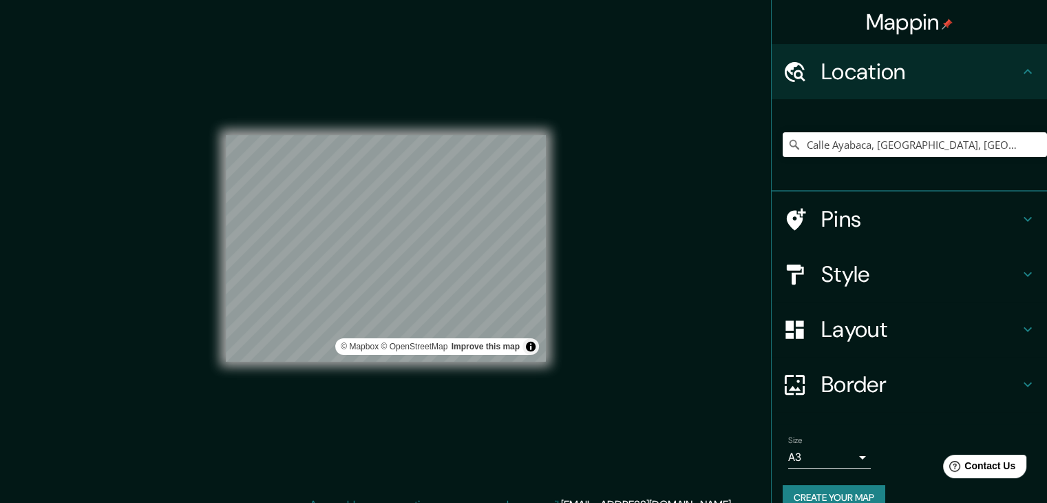
click at [758, 313] on div "Mappin Location Calle Ayabaca, Ica, Departamento de Ica, Perú Pins Style Layout…" at bounding box center [523, 259] width 1047 height 519
drag, startPoint x: 744, startPoint y: 156, endPoint x: 855, endPoint y: 127, distance: 113.9
click at [855, 127] on div "Mappin Location Calle Ayabaca, Ica, Departamento de Ica, Perú Pins Style Layout…" at bounding box center [523, 259] width 1047 height 519
click at [725, 154] on div "Mappin Location Calle Ayabaca, Ica, Departamento de Ica, Perú Pins Style Layout…" at bounding box center [523, 259] width 1047 height 519
click at [758, 165] on div "Mappin Location Calle Ayabaca, Ica, Departamento de Ica, Perú Pins Style Layout…" at bounding box center [523, 259] width 1047 height 519
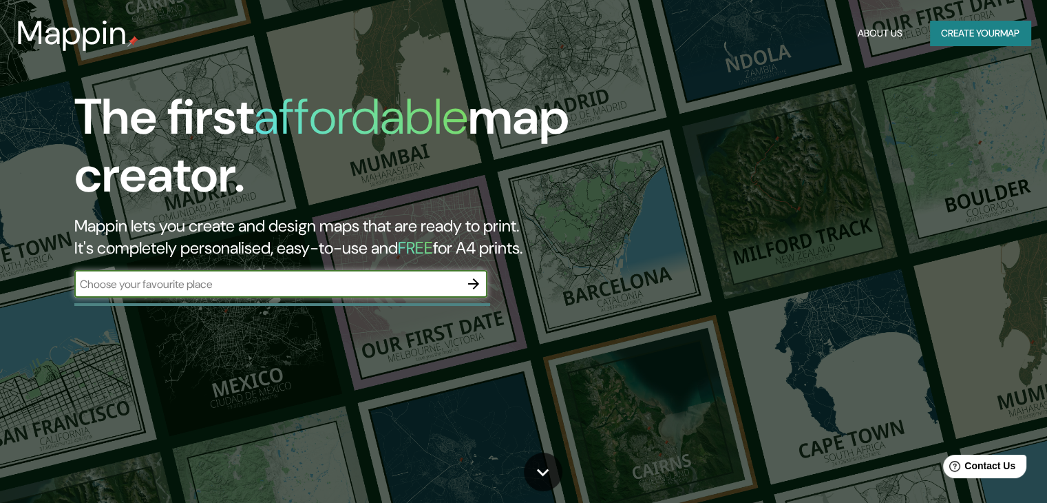
click at [214, 288] on input "text" at bounding box center [267, 284] width 386 height 16
type input "ica utp"
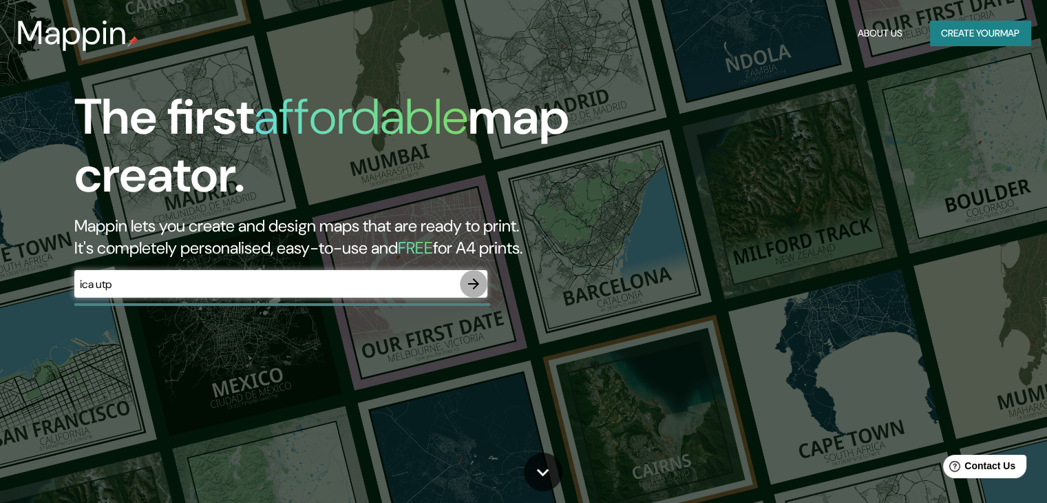
click at [484, 279] on button "button" at bounding box center [474, 284] width 28 height 28
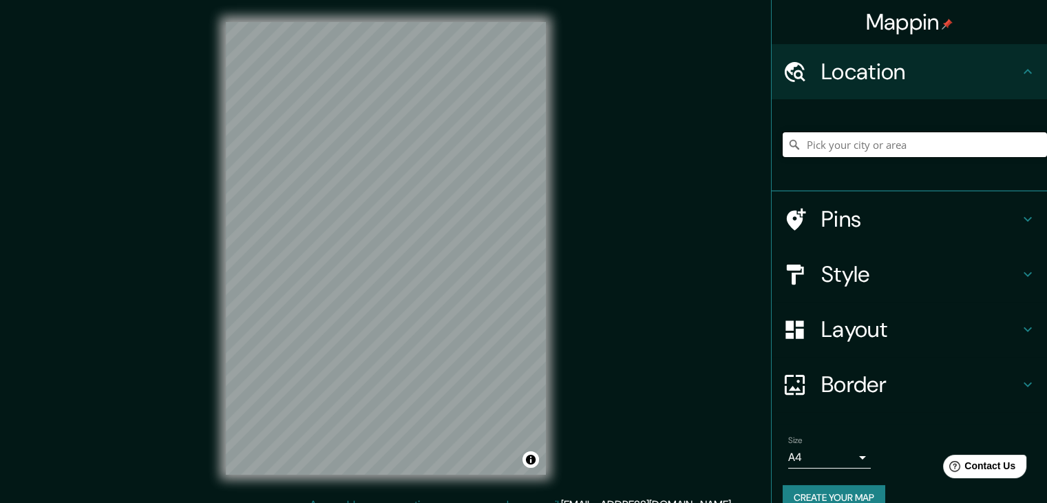
click at [853, 149] on input "Pick your city or area" at bounding box center [915, 144] width 264 height 25
click at [1014, 151] on input "Calle Ayabaca, [GEOGRAPHIC_DATA], [GEOGRAPHIC_DATA], [GEOGRAPHIC_DATA]" at bounding box center [915, 144] width 264 height 25
click at [997, 155] on input "Calle Ayabaca, [GEOGRAPHIC_DATA], [GEOGRAPHIC_DATA], [GEOGRAPHIC_DATA]" at bounding box center [915, 144] width 264 height 25
click at [824, 149] on input "Calle Ayabaca, [GEOGRAPHIC_DATA], [GEOGRAPHIC_DATA], [GEOGRAPHIC_DATA]" at bounding box center [915, 144] width 264 height 25
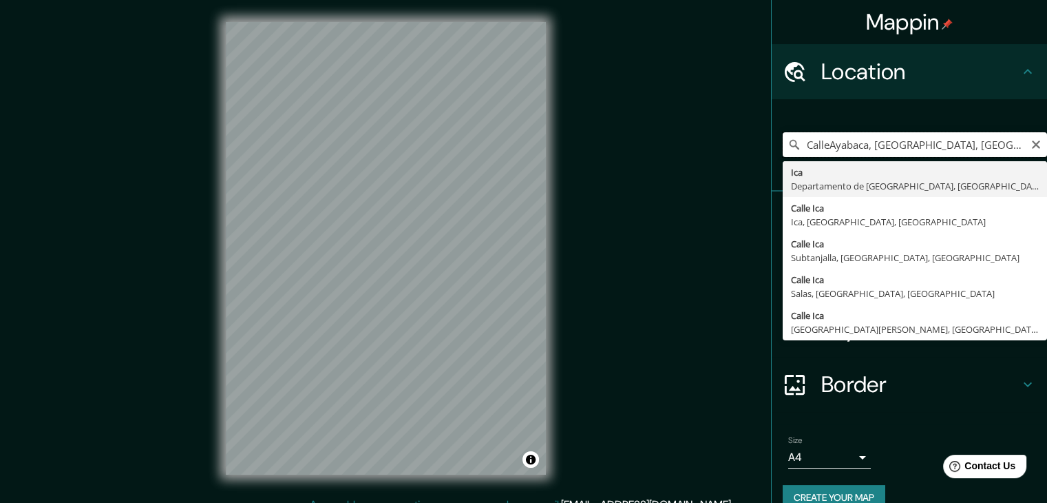
click at [825, 149] on input "CalleAyabaca, Ica, Departamento de Ica, Perú" at bounding box center [915, 144] width 264 height 25
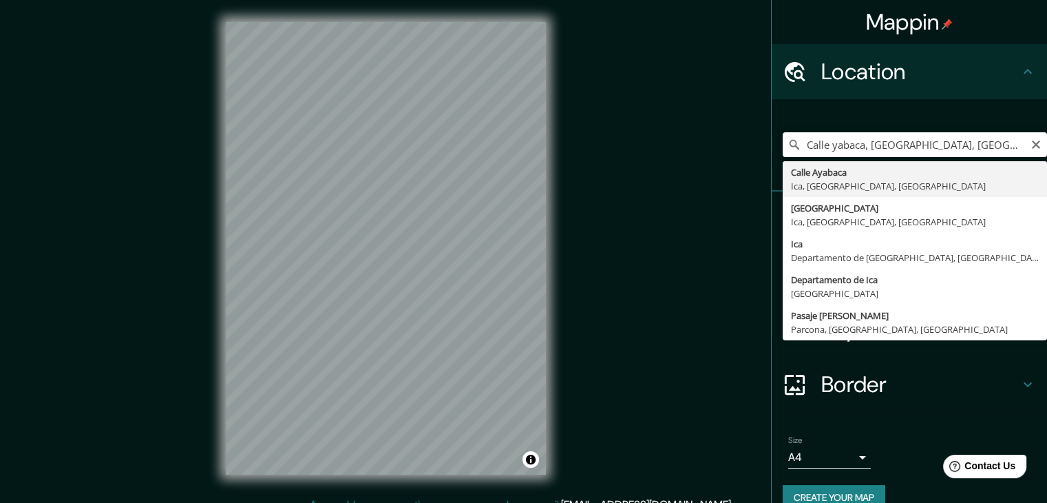
type input "Calle Ayabaca, [GEOGRAPHIC_DATA], [GEOGRAPHIC_DATA], [GEOGRAPHIC_DATA]"
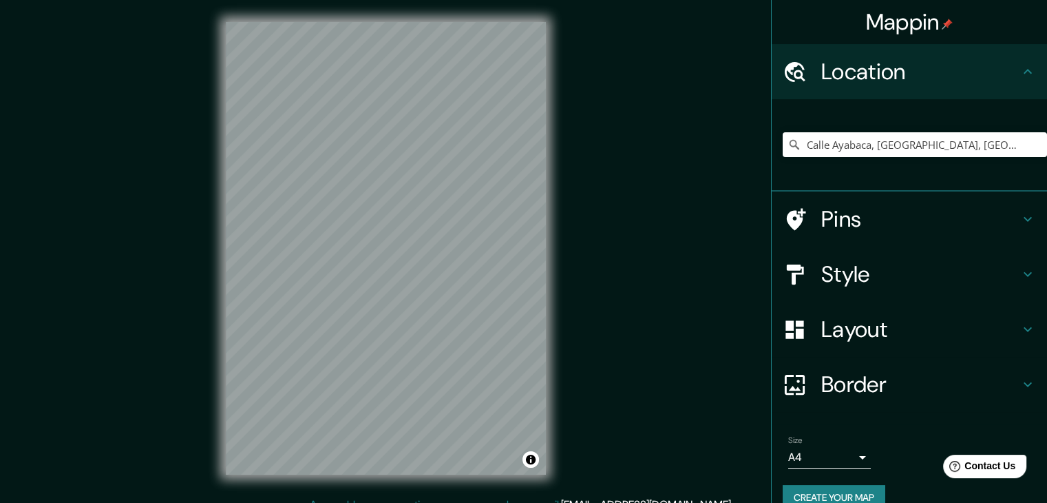
click at [760, 267] on div "Mappin Location [GEOGRAPHIC_DATA], [GEOGRAPHIC_DATA], [GEOGRAPHIC_DATA], [GEOGR…" at bounding box center [523, 259] width 1047 height 519
click at [556, 187] on div "© Mapbox © OpenStreetMap Improve this map" at bounding box center [386, 248] width 364 height 497
click at [875, 272] on h4 "Style" at bounding box center [921, 274] width 198 height 28
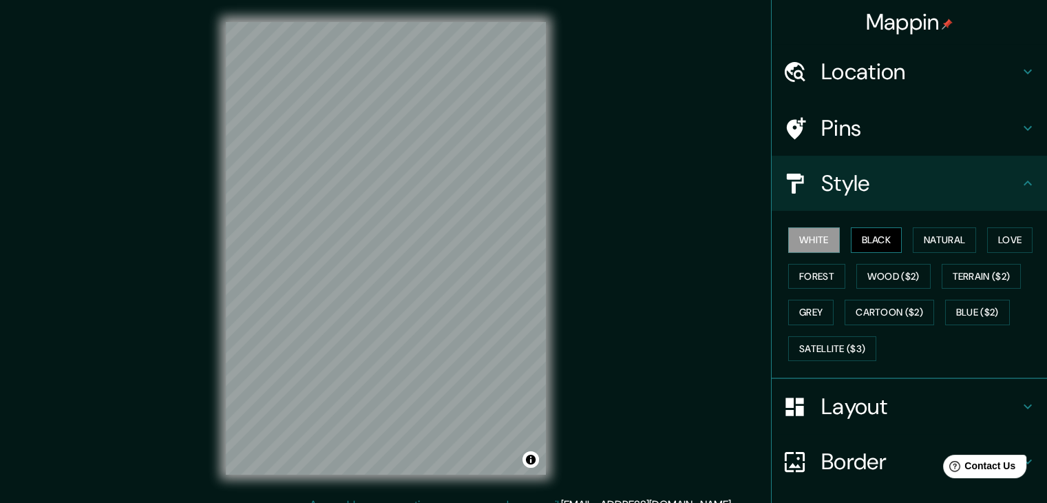
click at [855, 243] on button "Black" at bounding box center [877, 239] width 52 height 25
click at [913, 231] on button "Natural" at bounding box center [944, 239] width 63 height 25
click at [815, 247] on button "White" at bounding box center [815, 239] width 52 height 25
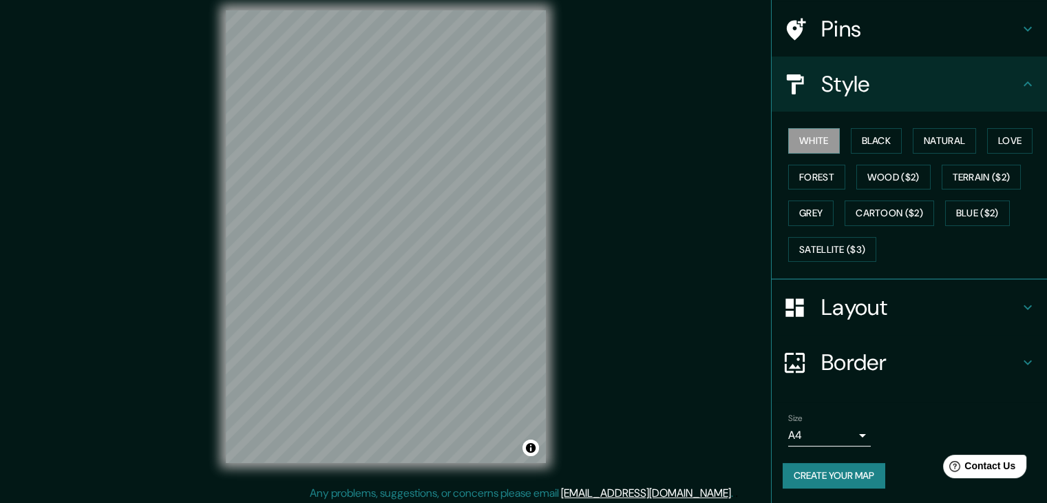
scroll to position [16, 0]
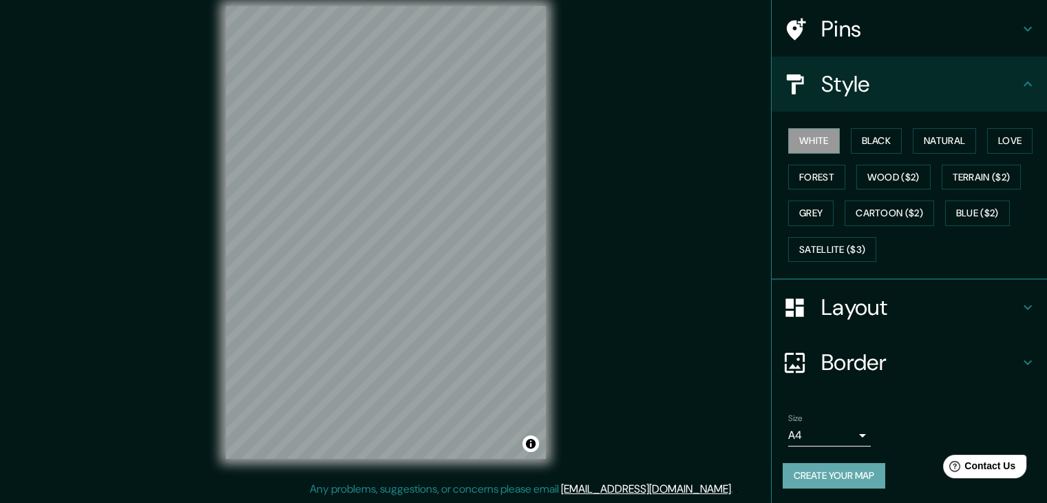
click at [843, 469] on button "Create your map" at bounding box center [834, 475] width 103 height 25
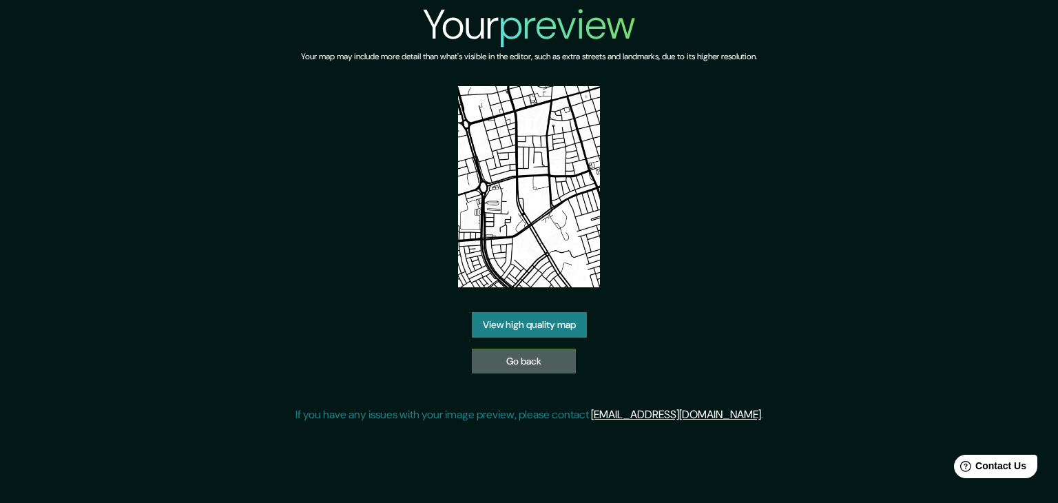
click at [518, 370] on link "Go back" at bounding box center [524, 360] width 104 height 25
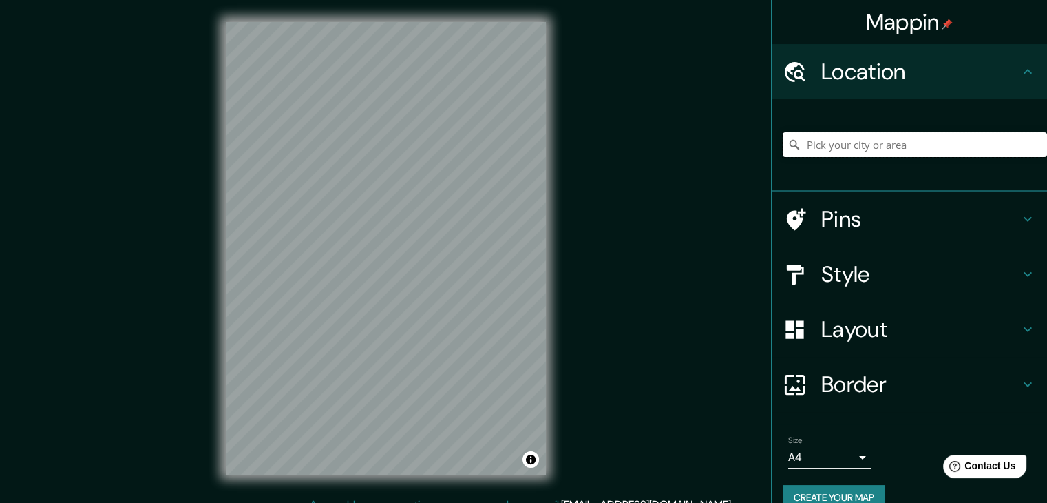
click at [868, 145] on input "Pick your city or area" at bounding box center [915, 144] width 264 height 25
drag, startPoint x: 990, startPoint y: 152, endPoint x: 840, endPoint y: 163, distance: 149.9
click at [840, 163] on div "Ayabaca, [GEOGRAPHIC_DATA], [GEOGRAPHIC_DATA]" at bounding box center [915, 144] width 264 height 69
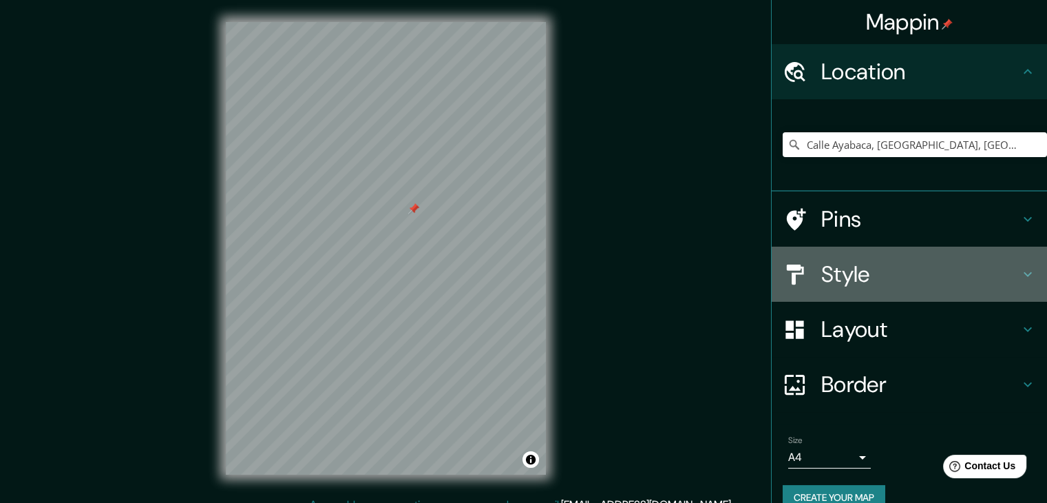
click at [829, 275] on h4 "Style" at bounding box center [921, 274] width 198 height 28
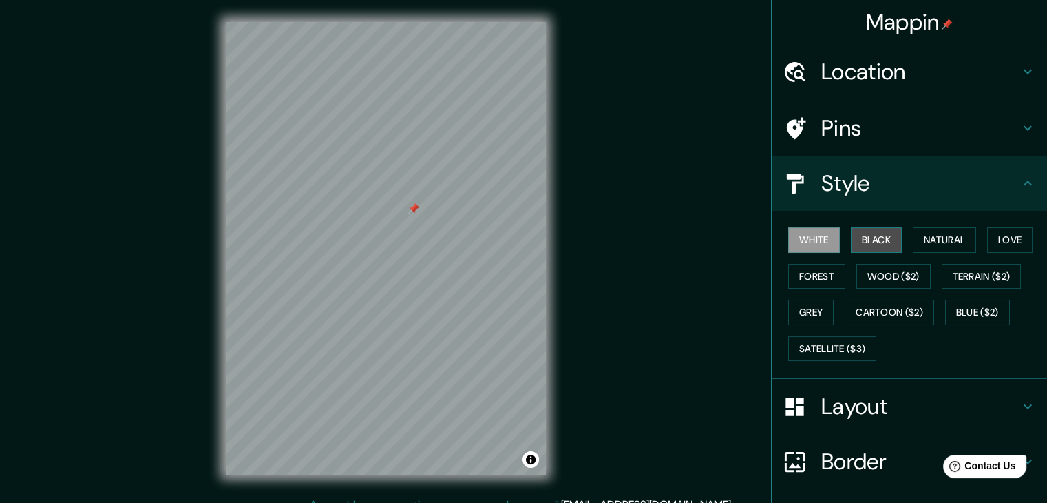
click at [881, 236] on button "Black" at bounding box center [877, 239] width 52 height 25
click at [196, 177] on div "Mappin Location [GEOGRAPHIC_DATA], [GEOGRAPHIC_DATA], [GEOGRAPHIC_DATA], [GEOGR…" at bounding box center [523, 259] width 1047 height 519
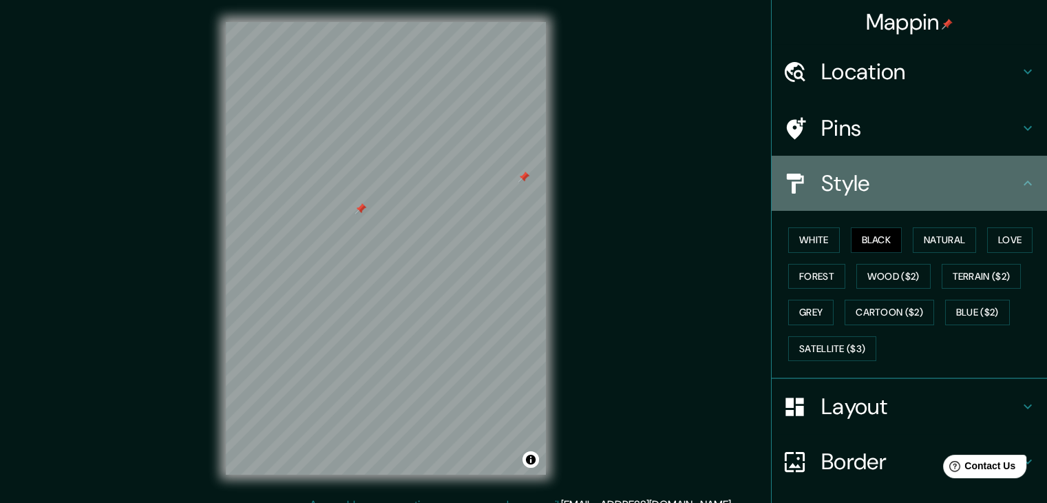
click at [1030, 174] on div "Style" at bounding box center [909, 183] width 275 height 55
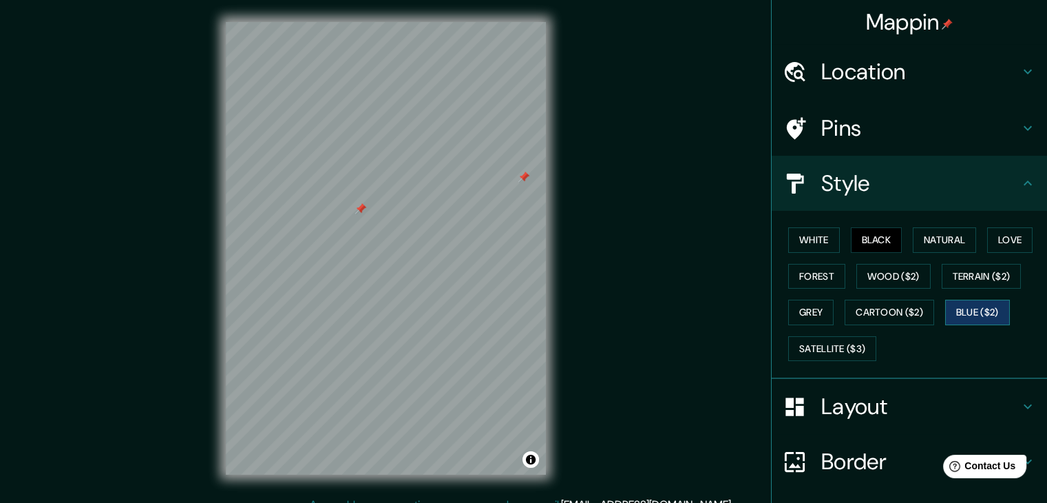
drag, startPoint x: 968, startPoint y: 189, endPoint x: 997, endPoint y: 308, distance: 122.1
click at [997, 308] on ul "Location [GEOGRAPHIC_DATA], [GEOGRAPHIC_DATA], [GEOGRAPHIC_DATA], [GEOGRAPHIC_D…" at bounding box center [909, 324] width 275 height 560
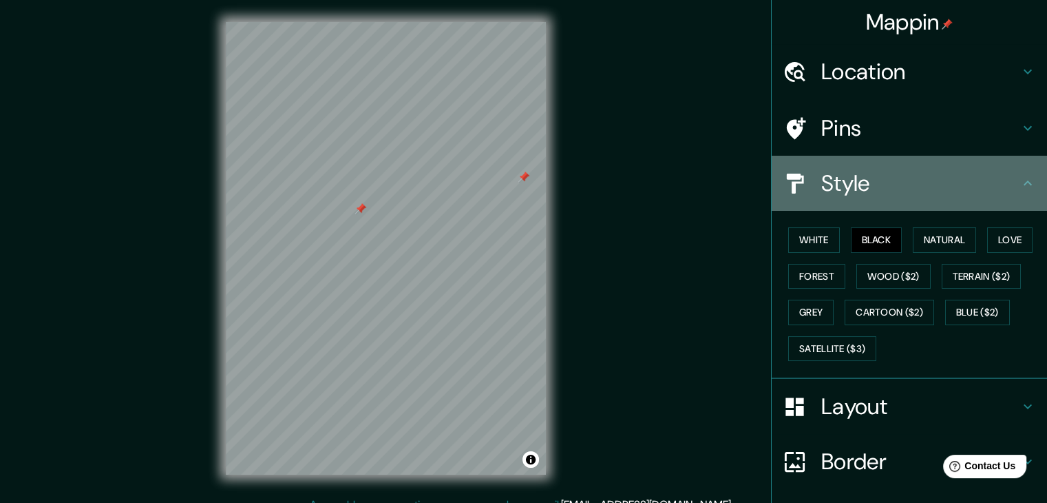
click at [1022, 182] on icon at bounding box center [1028, 183] width 17 height 17
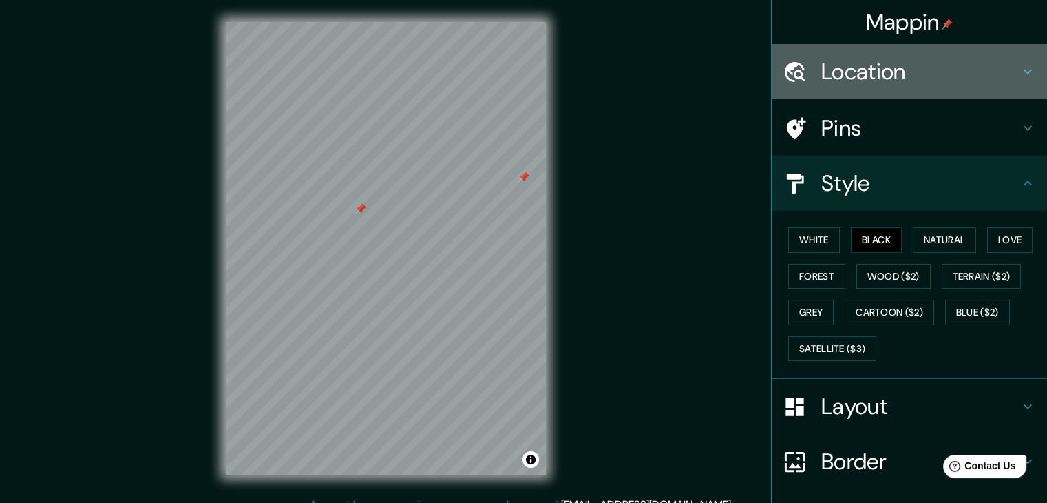
click at [879, 71] on h4 "Location" at bounding box center [921, 72] width 198 height 28
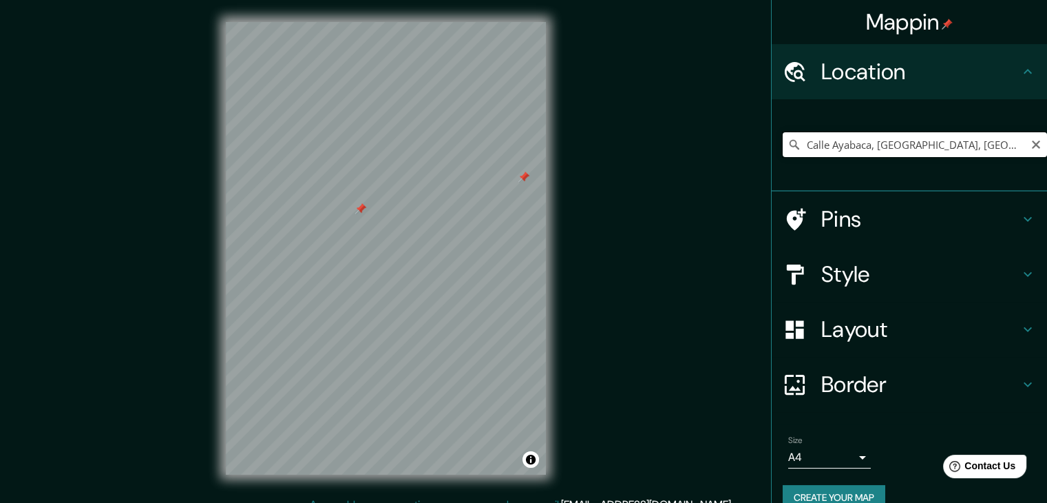
click at [961, 145] on input "Calle Ayabaca, [GEOGRAPHIC_DATA], [GEOGRAPHIC_DATA], [GEOGRAPHIC_DATA]" at bounding box center [915, 144] width 264 height 25
drag, startPoint x: 961, startPoint y: 145, endPoint x: 930, endPoint y: 144, distance: 31.0
click at [930, 144] on input "Calle Ayabaca, [GEOGRAPHIC_DATA], [GEOGRAPHIC_DATA], [GEOGRAPHIC_DATA]" at bounding box center [915, 144] width 264 height 25
click at [562, 254] on div "© Mapbox © OpenStreetMap Improve this map" at bounding box center [386, 248] width 364 height 497
click at [586, 273] on div "Mappin Location [GEOGRAPHIC_DATA], [GEOGRAPHIC_DATA], [GEOGRAPHIC_DATA], [GEOGR…" at bounding box center [523, 259] width 1047 height 519
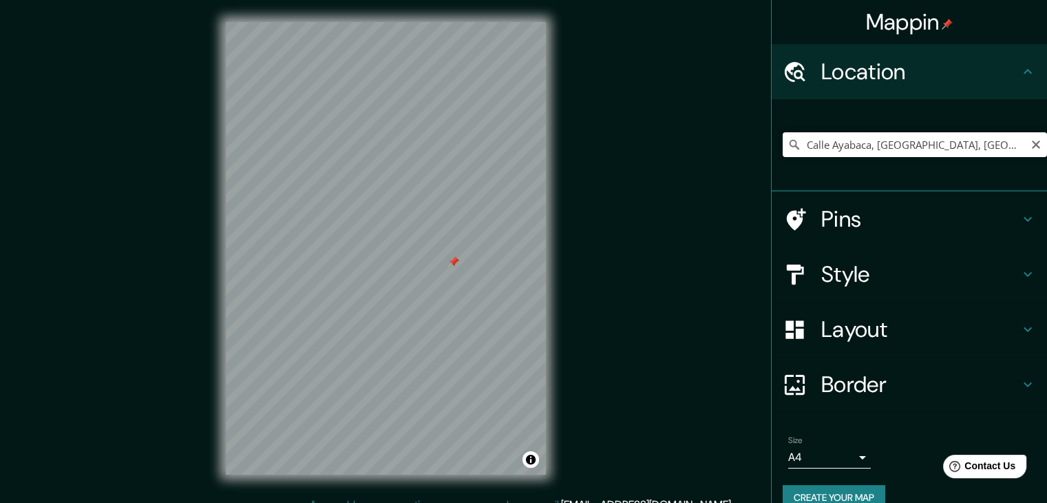
drag, startPoint x: 956, startPoint y: 143, endPoint x: 884, endPoint y: 156, distance: 73.5
click at [884, 156] on input "Calle Ayabaca, [GEOGRAPHIC_DATA], [GEOGRAPHIC_DATA], [GEOGRAPHIC_DATA]" at bounding box center [915, 144] width 264 height 25
click at [435, 274] on div at bounding box center [435, 276] width 11 height 11
click at [453, 272] on div at bounding box center [453, 270] width 11 height 11
click at [452, 270] on div at bounding box center [453, 270] width 11 height 11
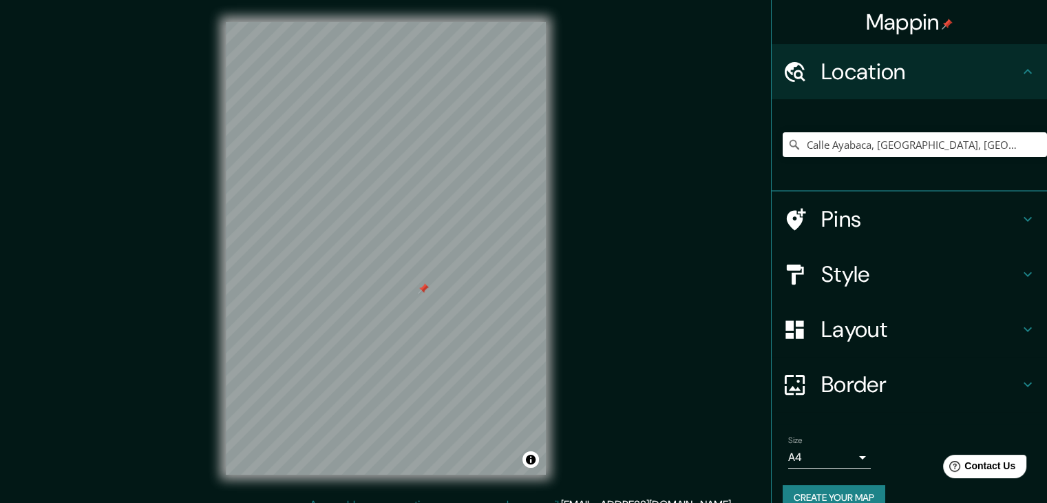
click at [424, 287] on div at bounding box center [423, 288] width 11 height 11
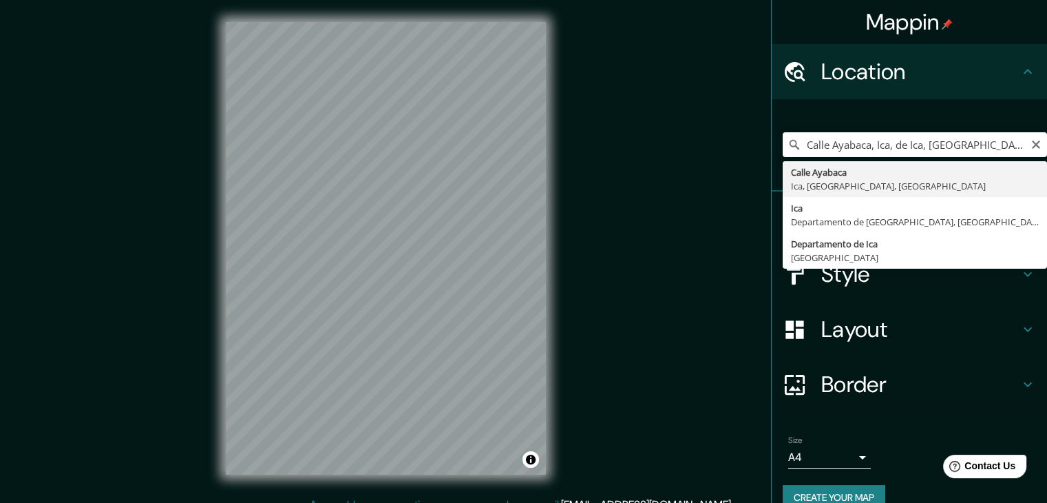
type input "Calle Ayabaca, [GEOGRAPHIC_DATA], [GEOGRAPHIC_DATA], [GEOGRAPHIC_DATA]"
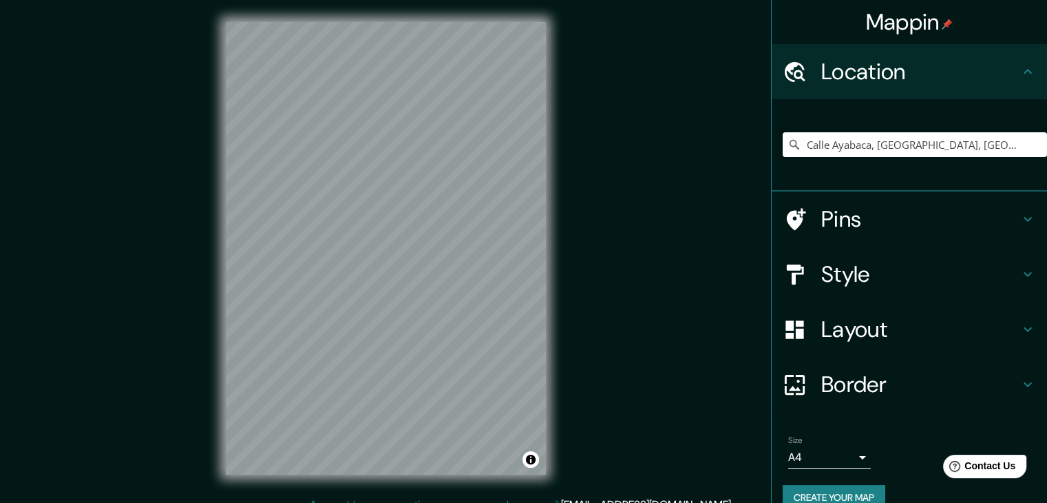
click at [793, 124] on div "Mappin Location [GEOGRAPHIC_DATA], [GEOGRAPHIC_DATA], [GEOGRAPHIC_DATA], [GEOGR…" at bounding box center [523, 259] width 1047 height 519
